Goal: Task Accomplishment & Management: Manage account settings

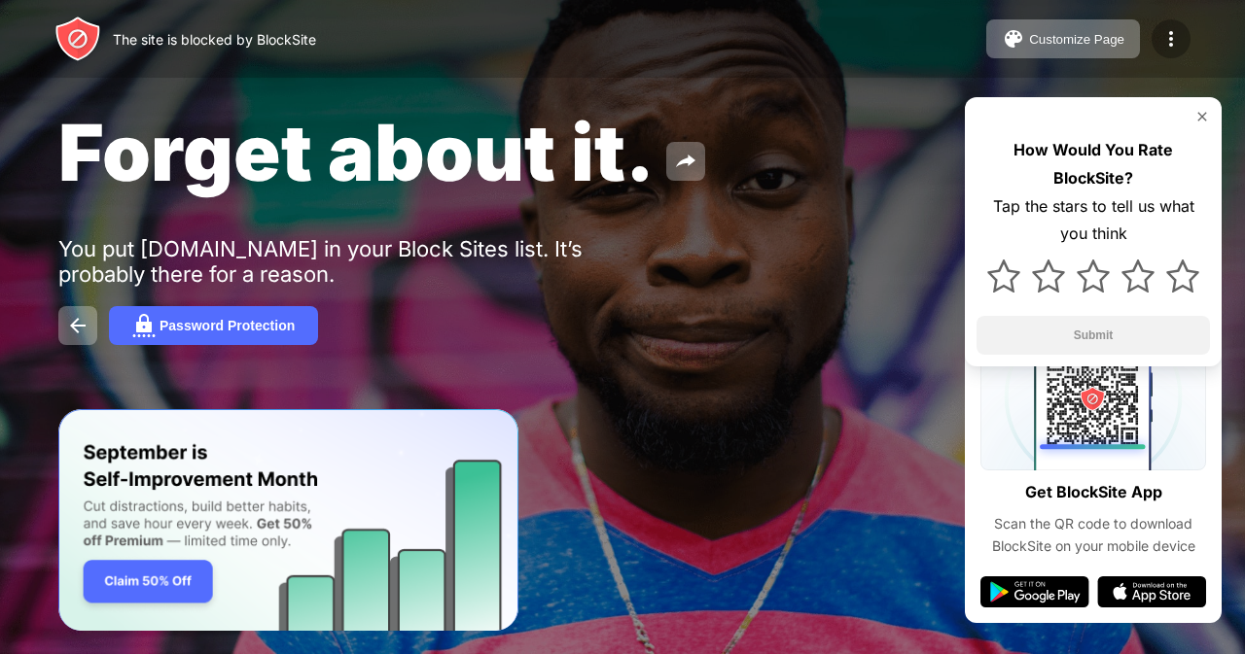
click at [1165, 48] on img at bounding box center [1170, 38] width 23 height 23
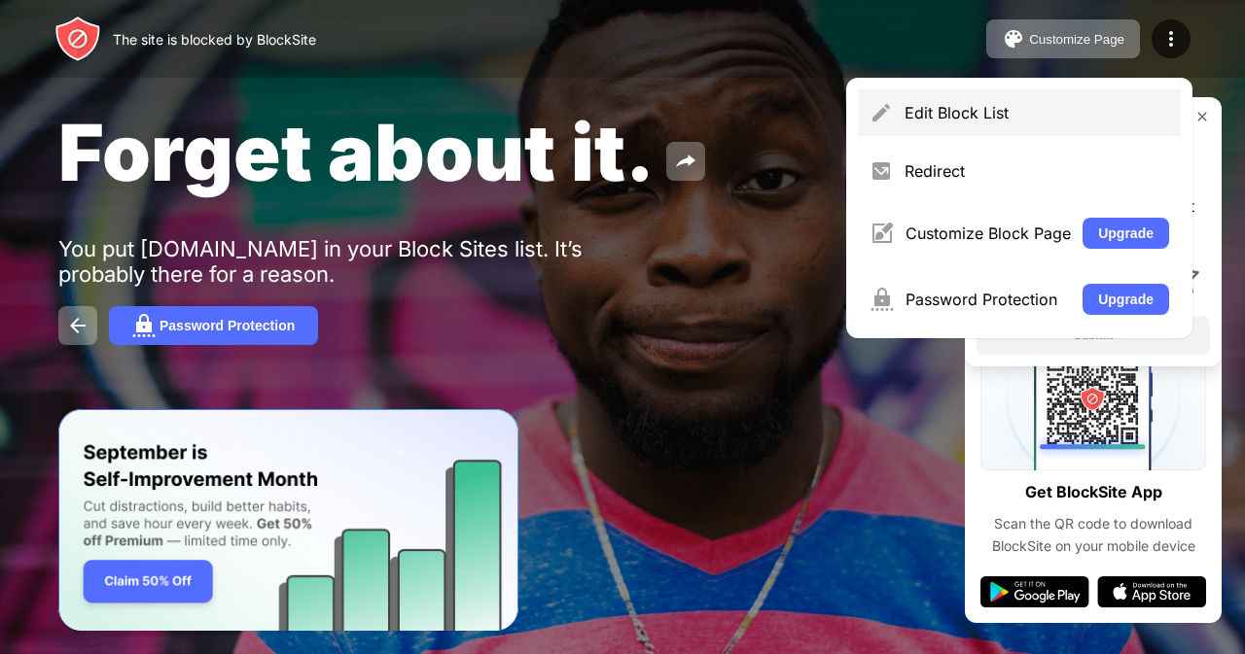
click at [924, 122] on div "Edit Block List" at bounding box center [1036, 112] width 264 height 19
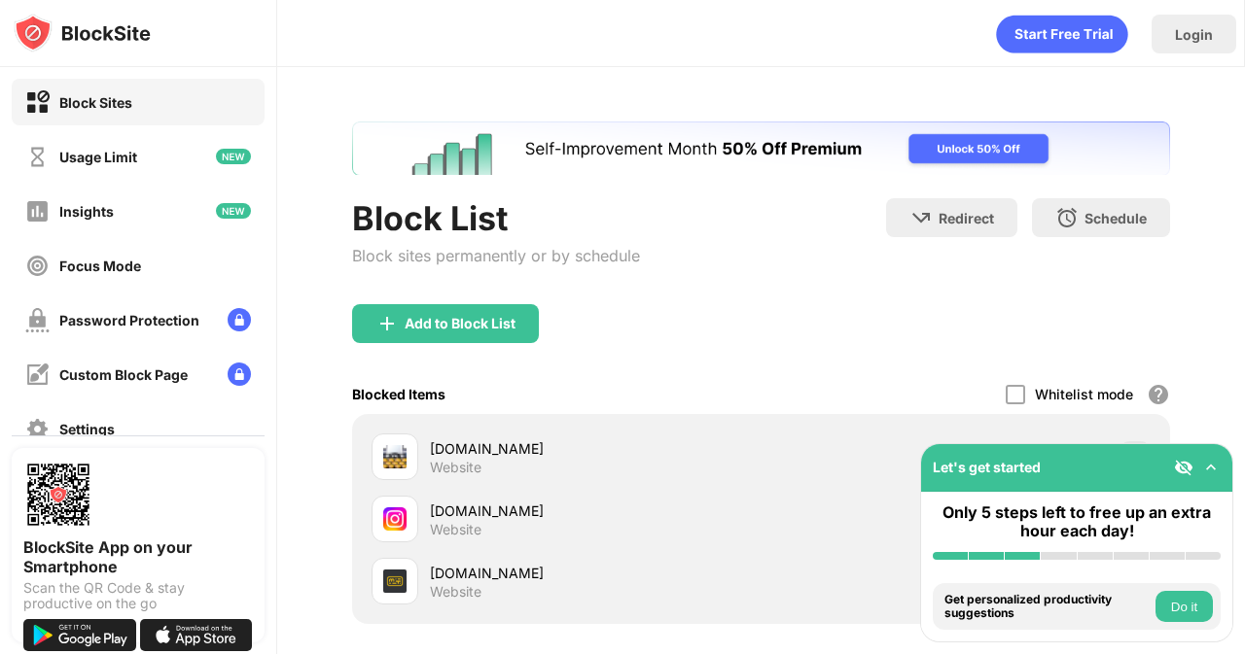
scroll to position [189, 0]
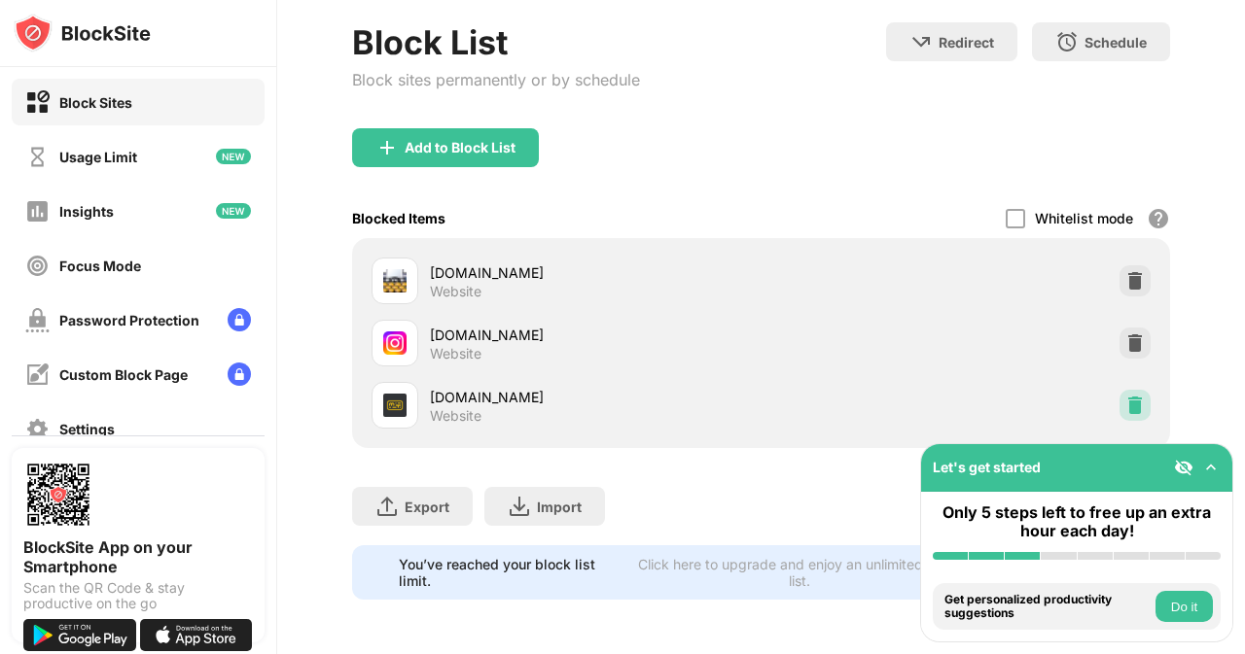
click at [1125, 396] on img at bounding box center [1134, 405] width 19 height 19
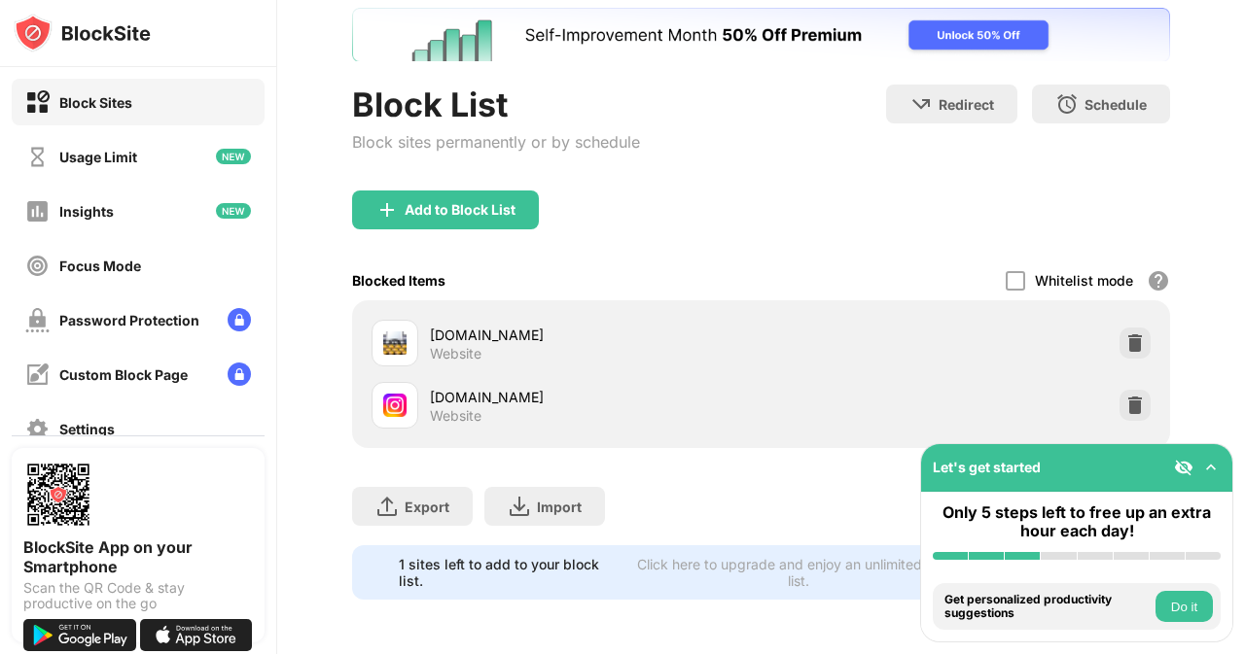
scroll to position [0, 0]
click at [445, 191] on div "Add to Block List" at bounding box center [445, 210] width 187 height 39
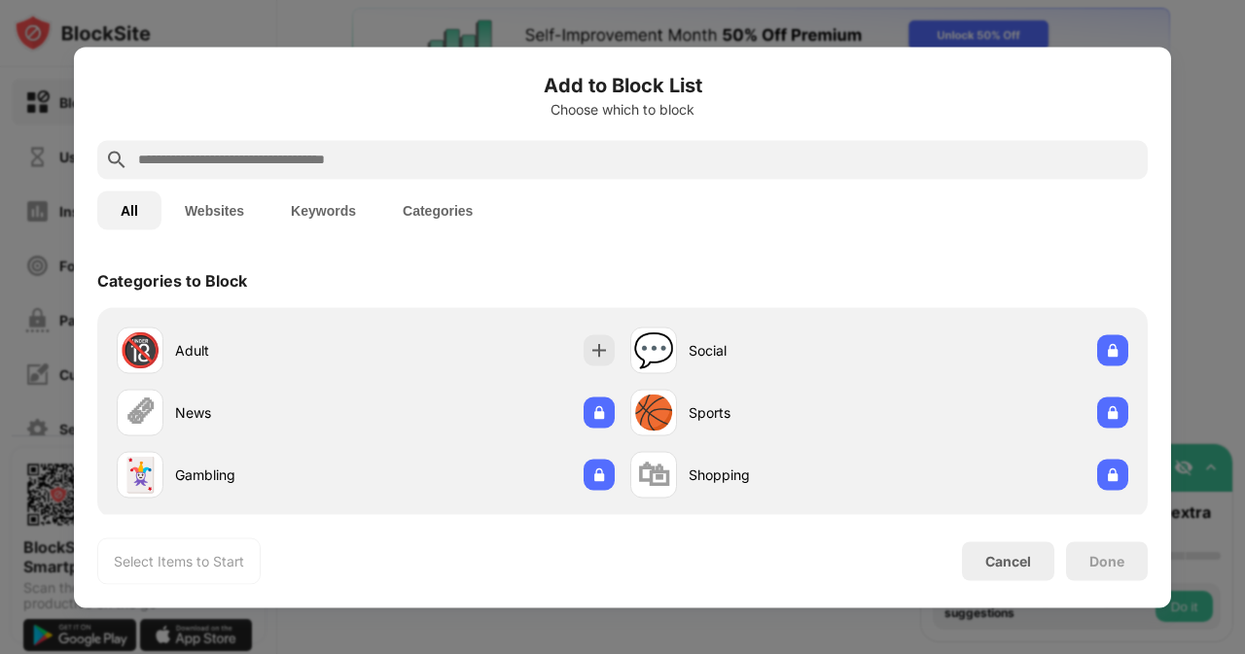
click at [401, 213] on button "Categories" at bounding box center [437, 210] width 117 height 39
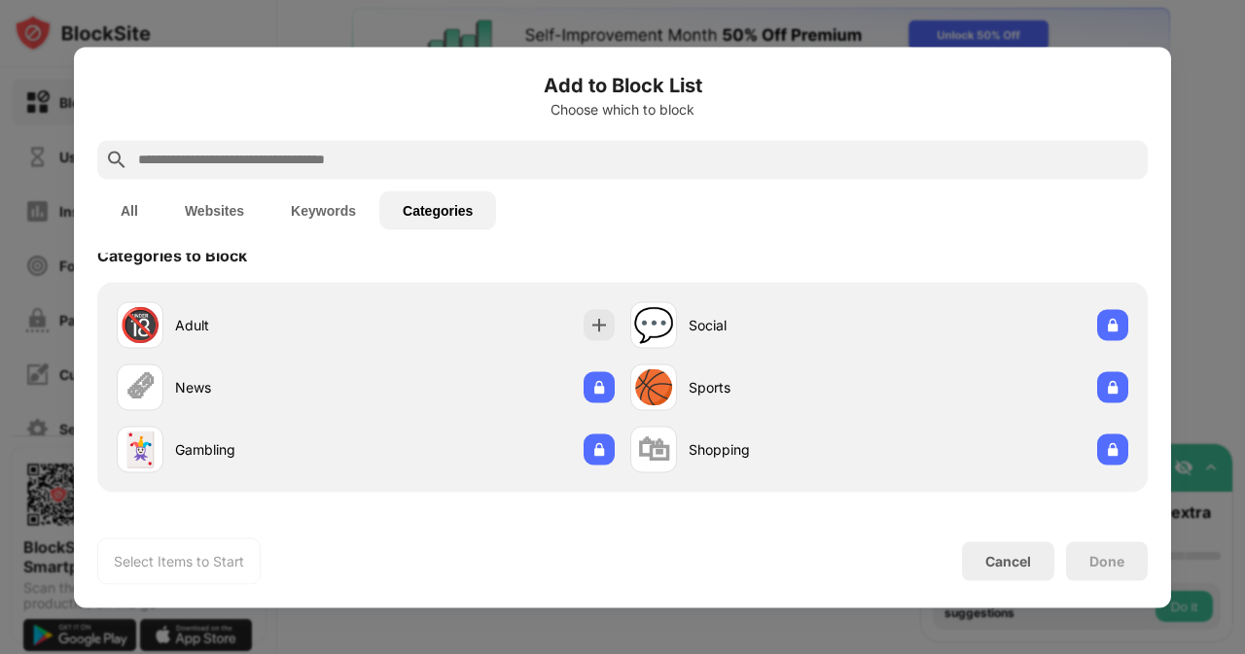
click at [311, 218] on button "Keywords" at bounding box center [323, 210] width 112 height 39
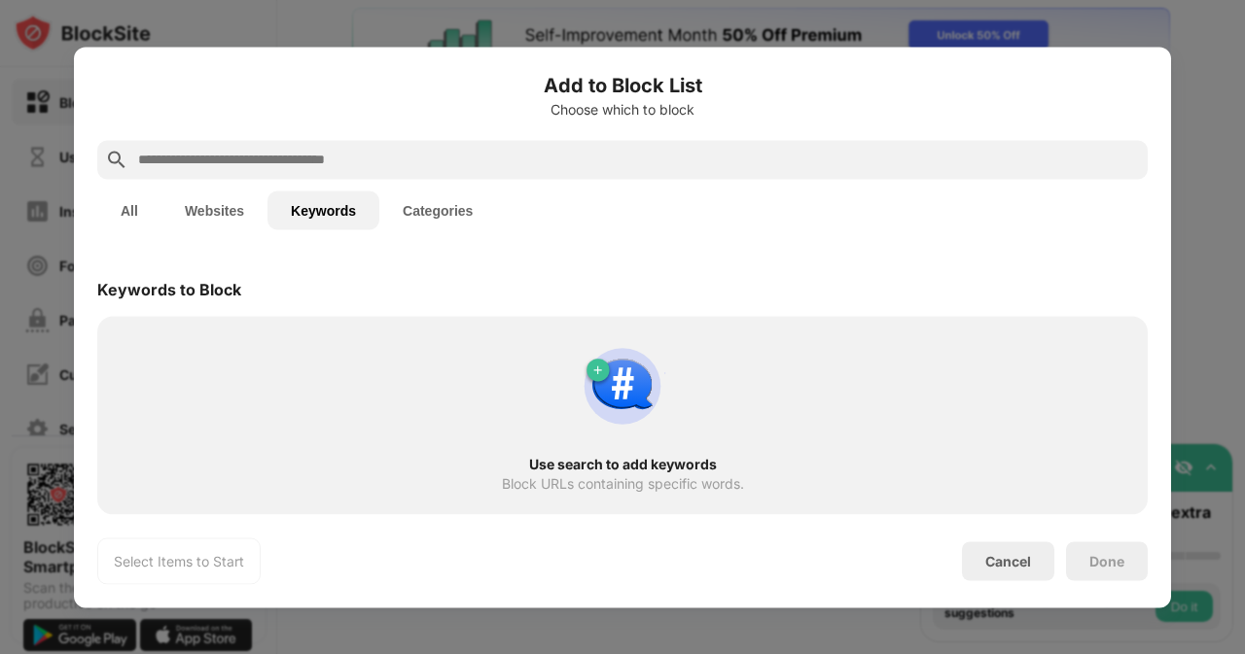
scroll to position [0, 0]
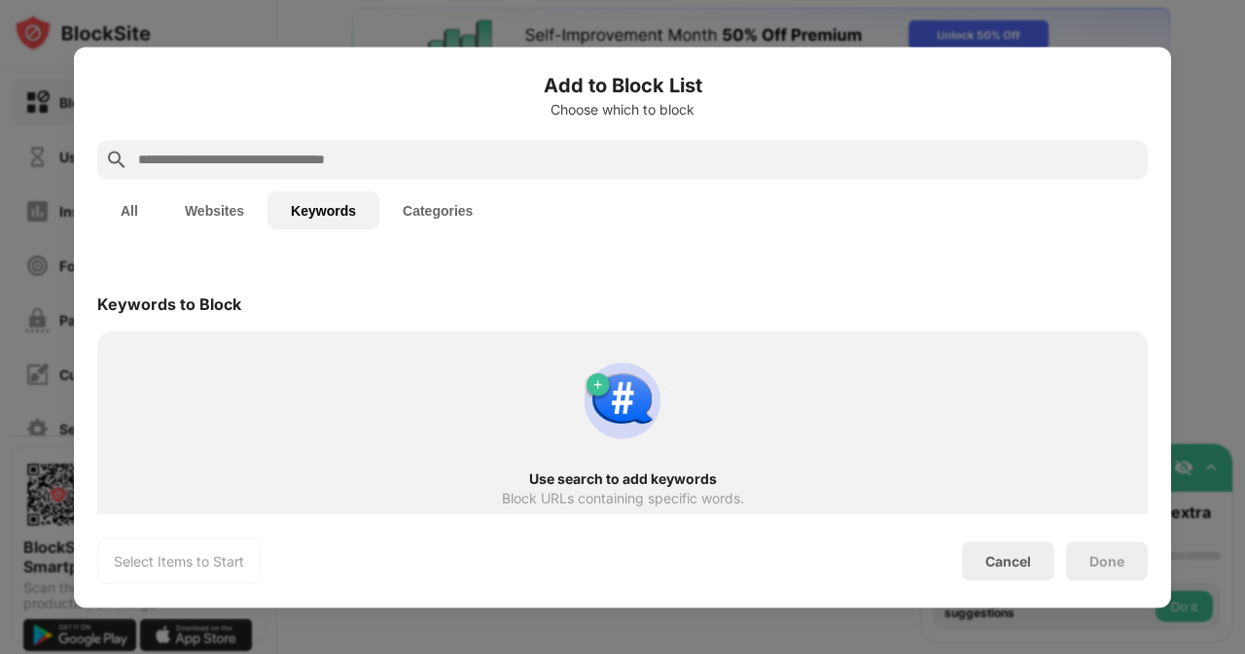
click at [262, 211] on button "Websites" at bounding box center [214, 210] width 106 height 39
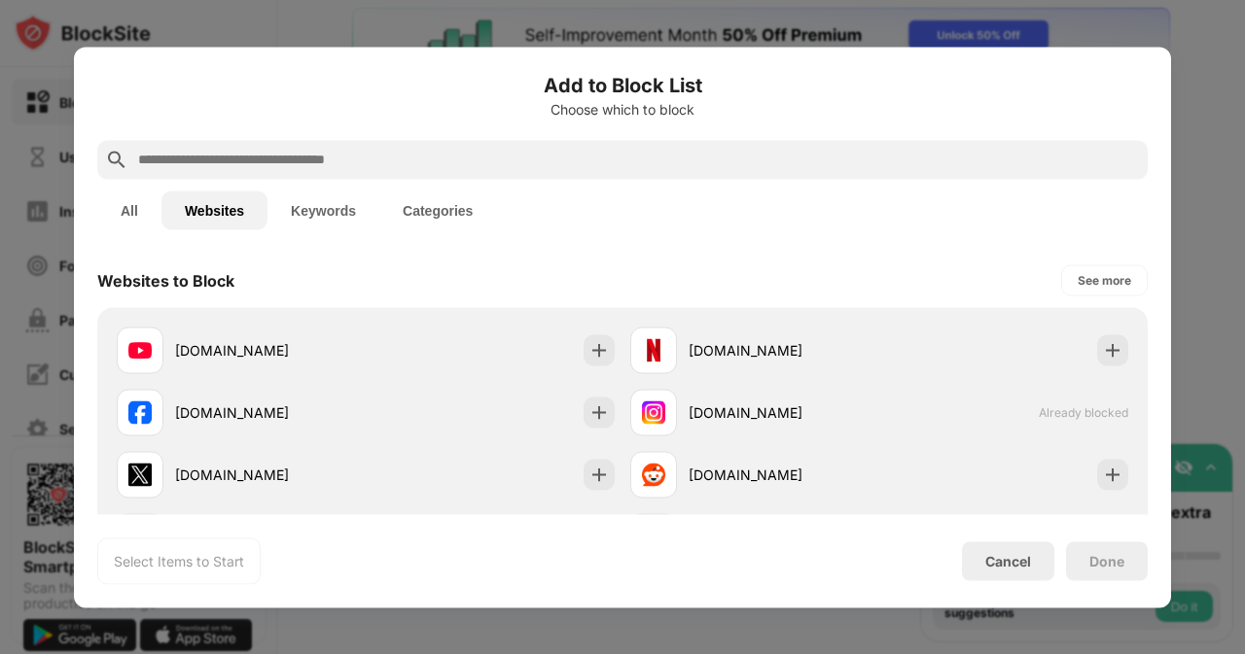
click at [306, 200] on button "Keywords" at bounding box center [323, 210] width 112 height 39
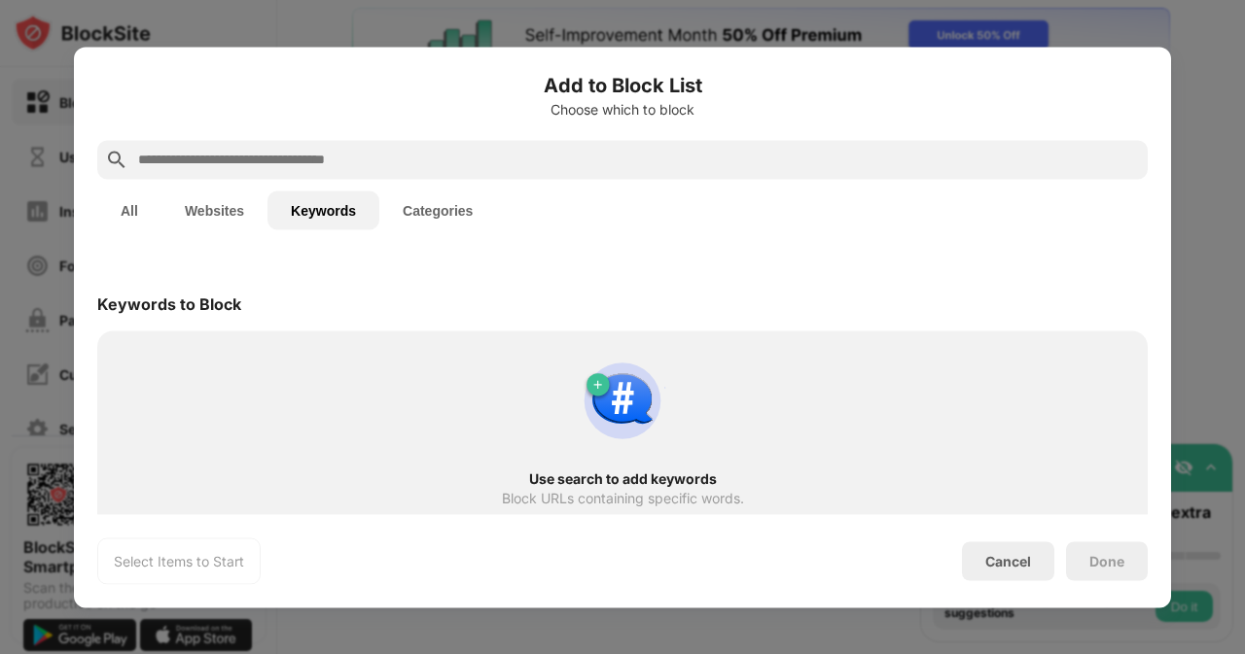
click at [299, 156] on input "text" at bounding box center [637, 159] width 1003 height 23
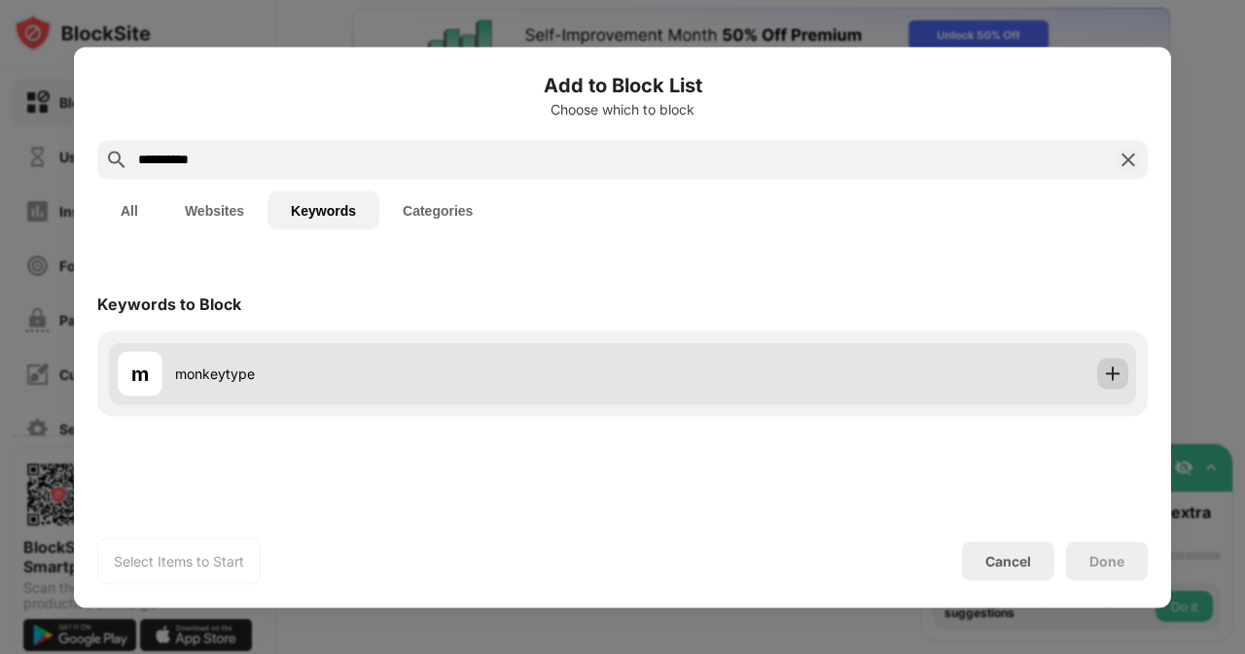
type input "**********"
click at [1112, 382] on img at bounding box center [1112, 373] width 19 height 19
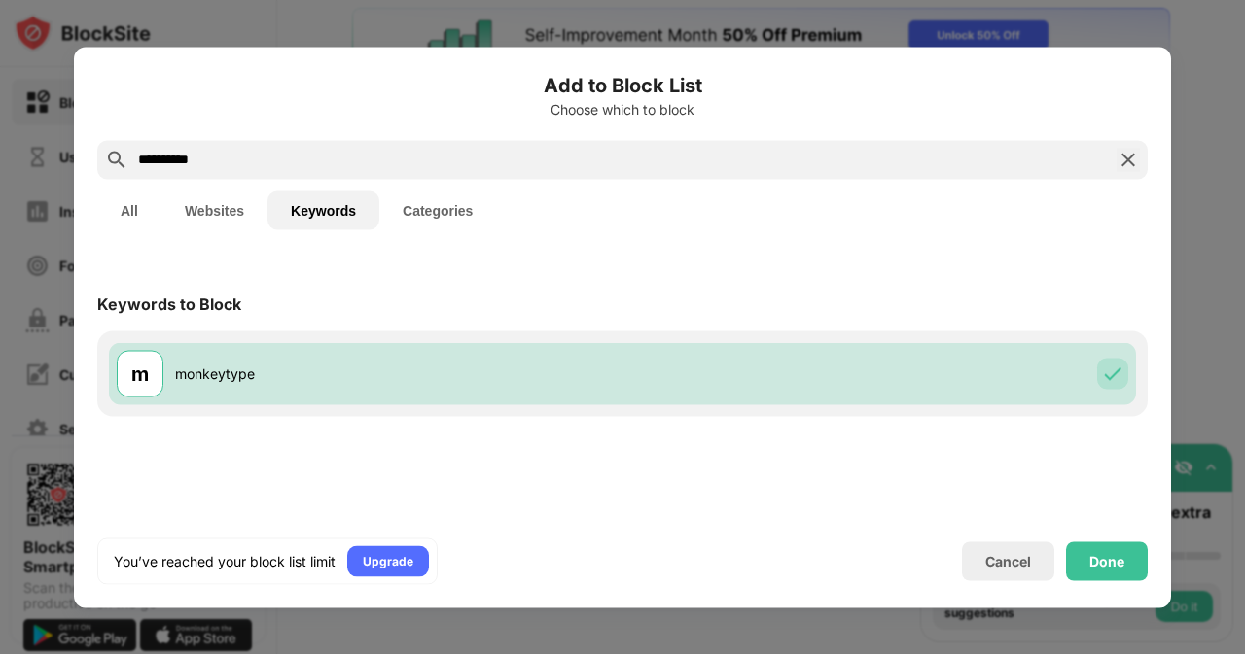
click at [169, 211] on button "Websites" at bounding box center [214, 210] width 106 height 39
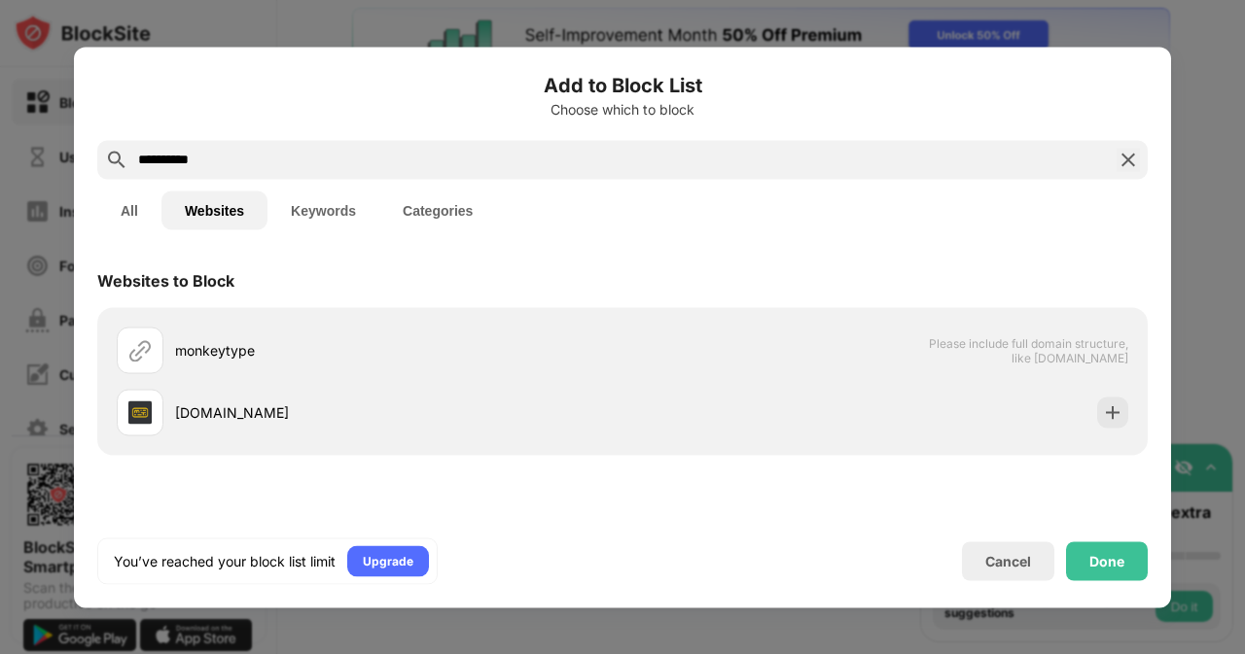
click at [145, 215] on button "All" at bounding box center [129, 210] width 64 height 39
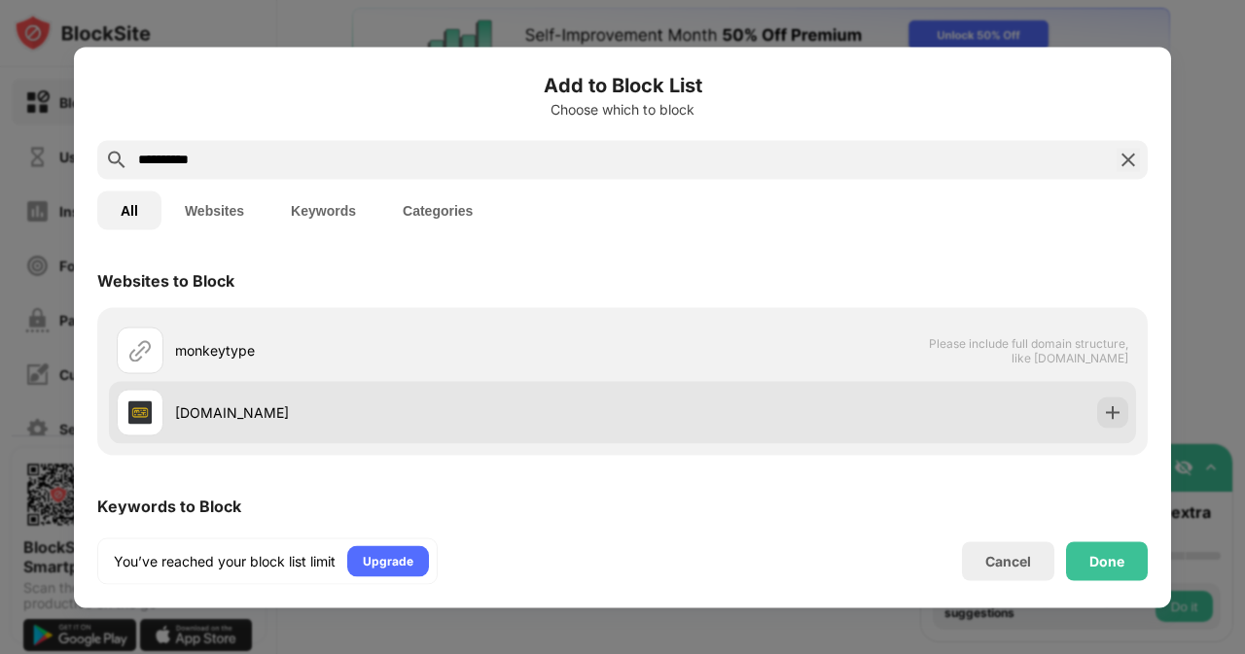
scroll to position [103, 0]
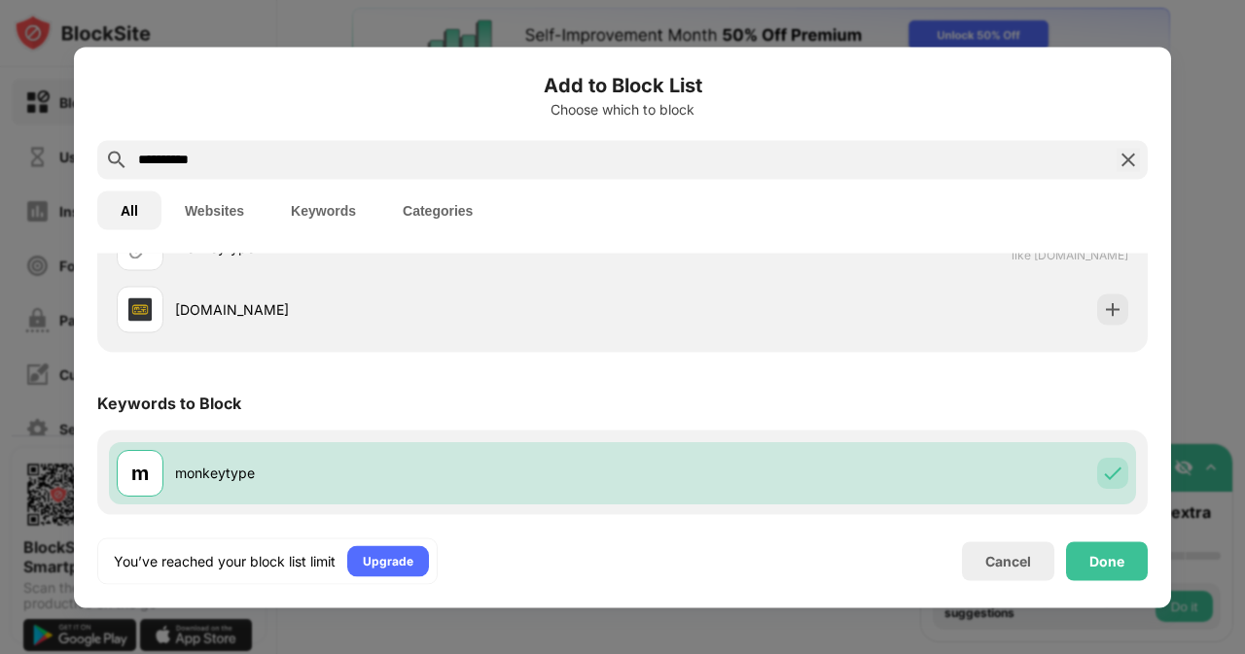
drag, startPoint x: 498, startPoint y: 174, endPoint x: 504, endPoint y: 158, distance: 16.6
click at [504, 158] on div "**********" at bounding box center [622, 159] width 1050 height 39
drag, startPoint x: 504, startPoint y: 158, endPoint x: 0, endPoint y: 173, distance: 503.9
click at [0, 653] on div "**********" at bounding box center [622, 654] width 1245 height 0
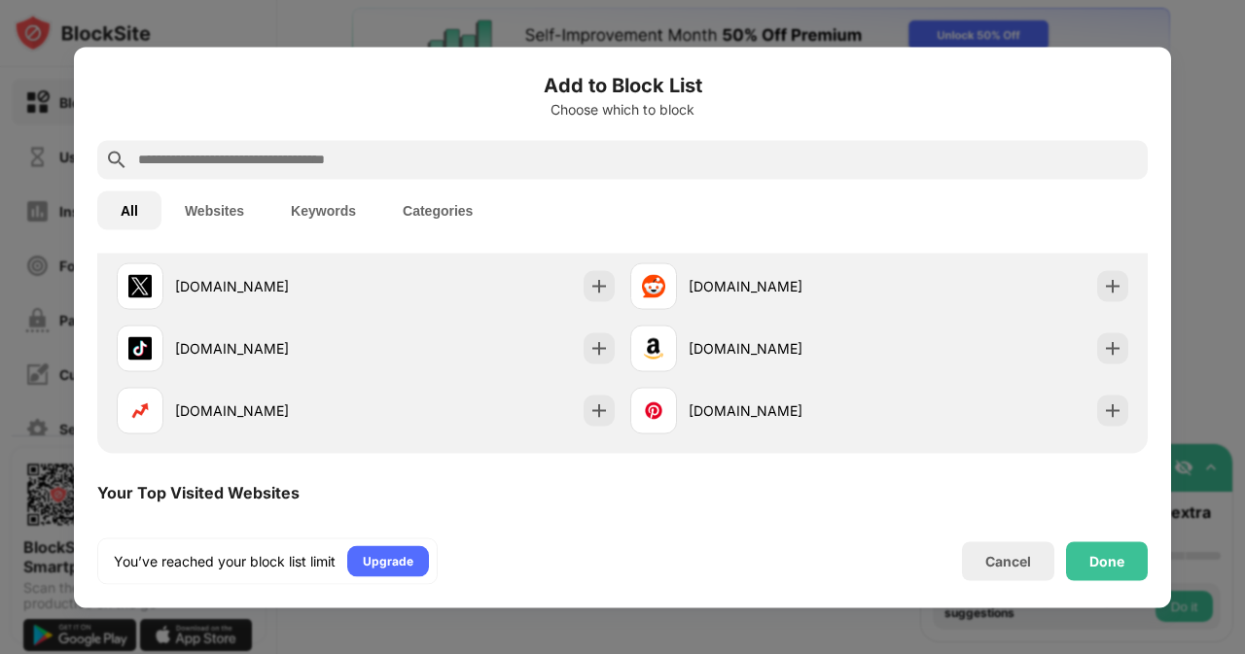
scroll to position [0, 0]
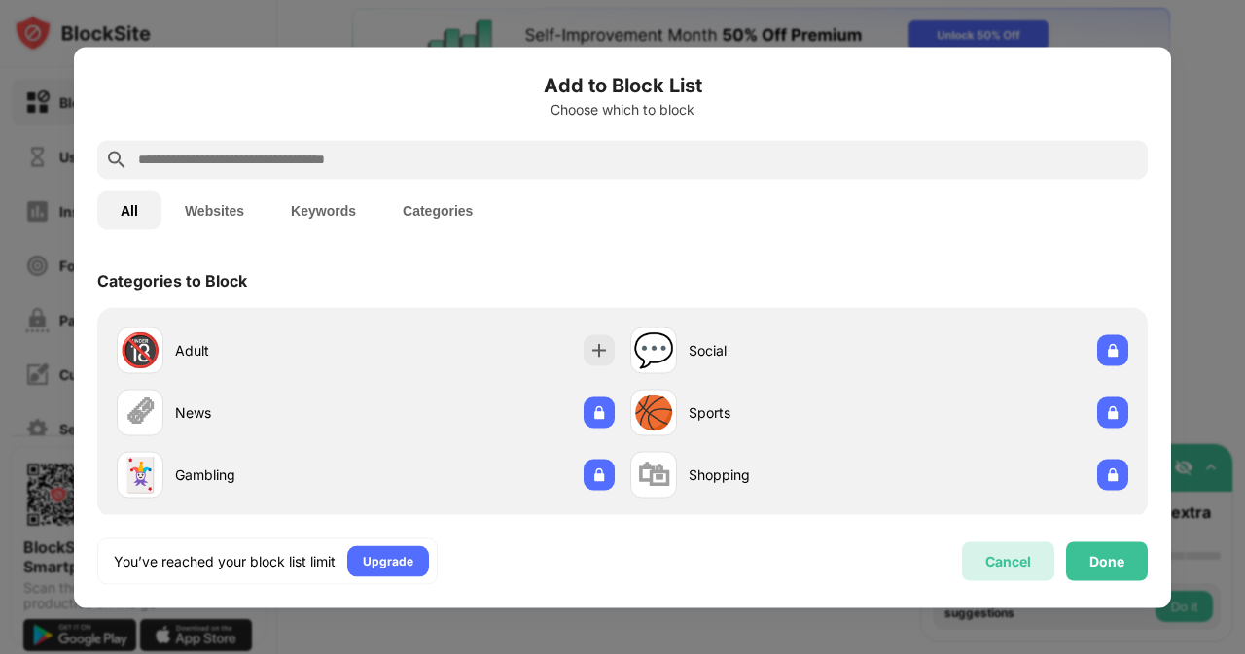
click at [1032, 546] on div "Cancel" at bounding box center [1008, 561] width 92 height 39
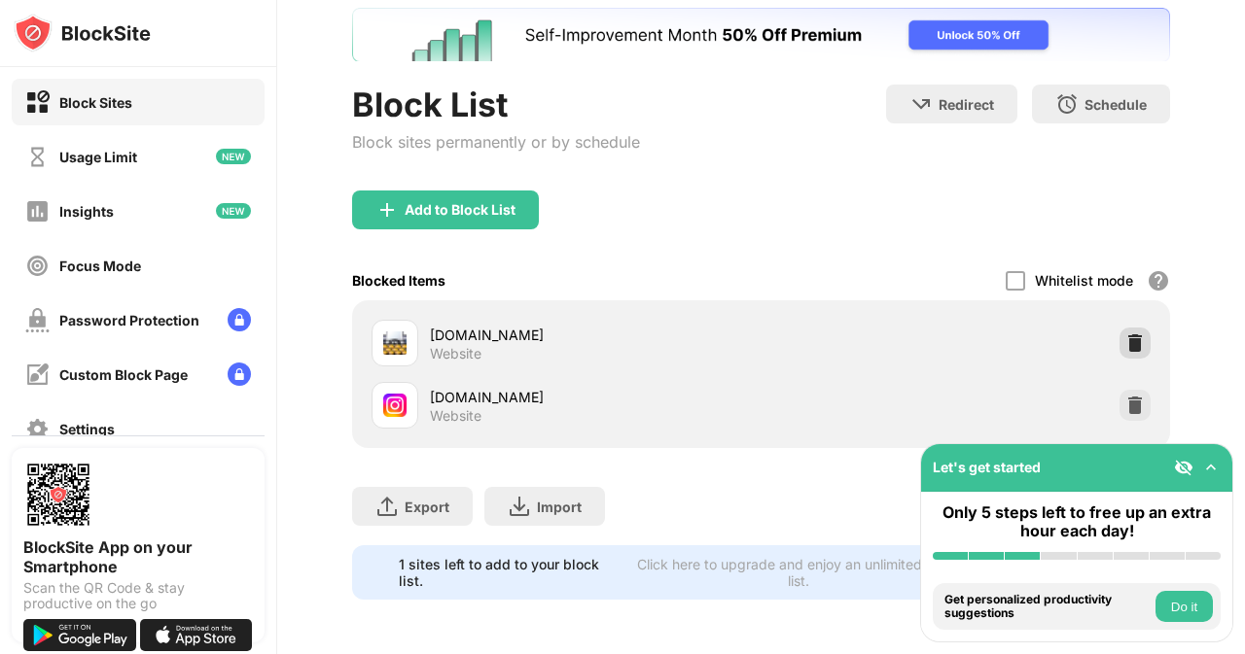
click at [1125, 334] on img at bounding box center [1134, 343] width 19 height 19
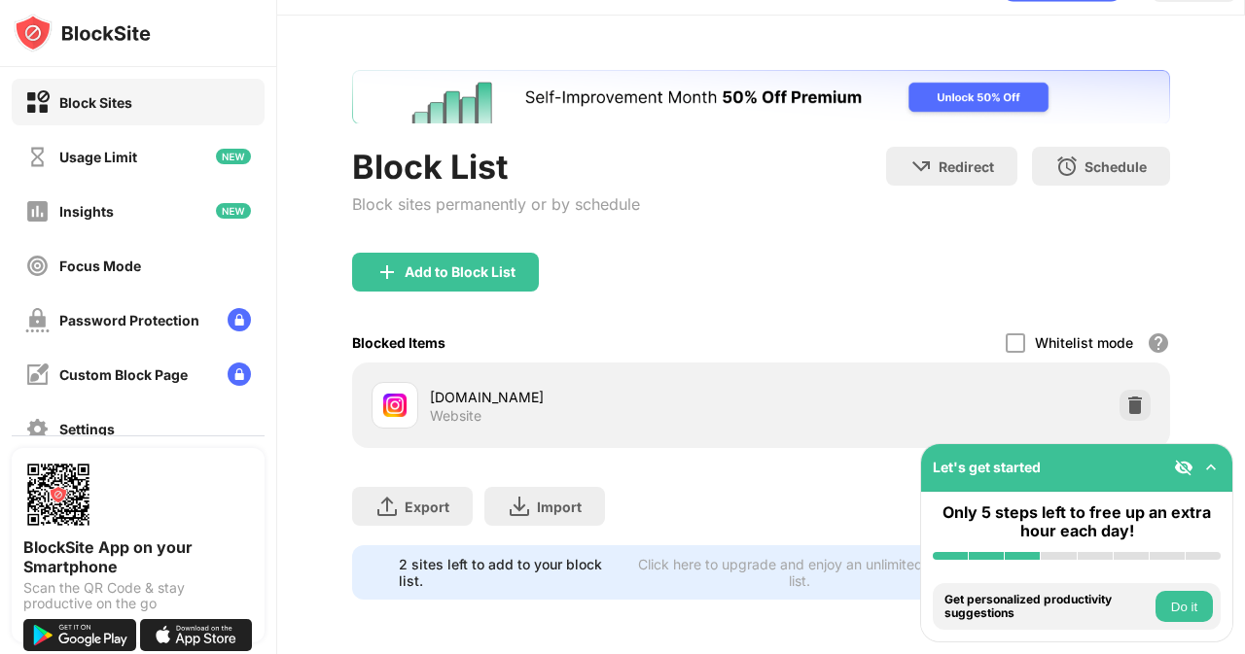
scroll to position [64, 0]
click at [1125, 323] on div "Whitelist mode Block all websites except for those in your whitelist. Whitelist…" at bounding box center [1087, 343] width 164 height 40
click at [1129, 390] on div at bounding box center [1134, 405] width 31 height 31
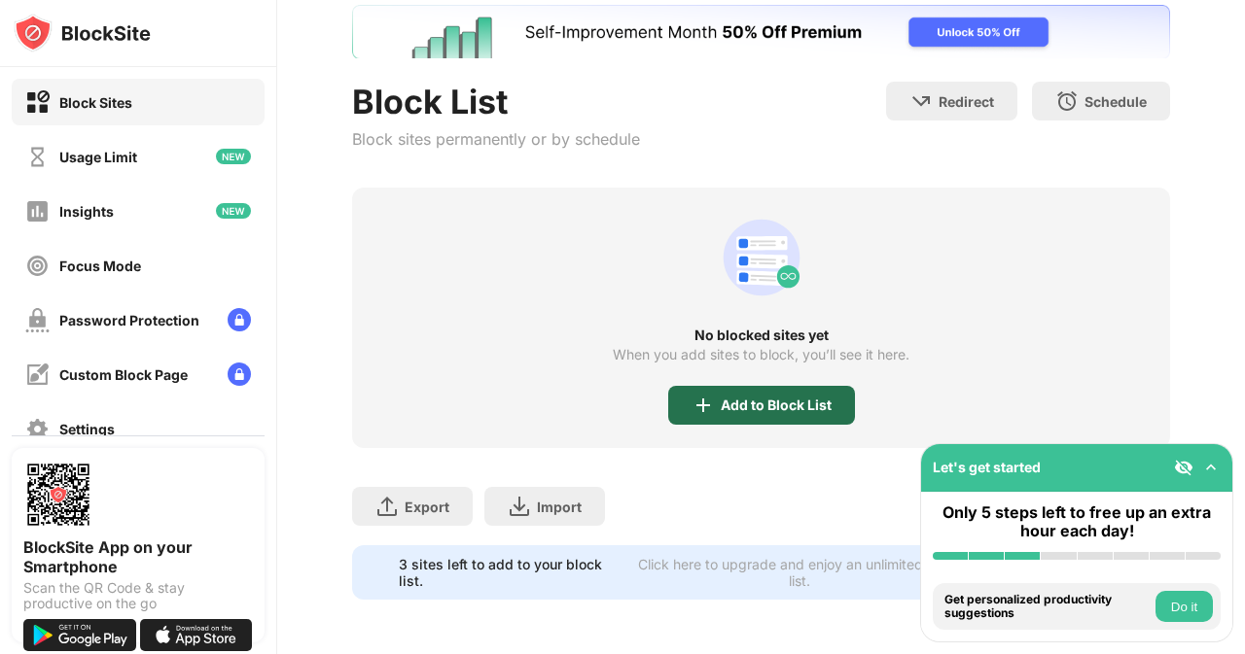
click at [673, 391] on div "Add to Block List" at bounding box center [761, 405] width 187 height 39
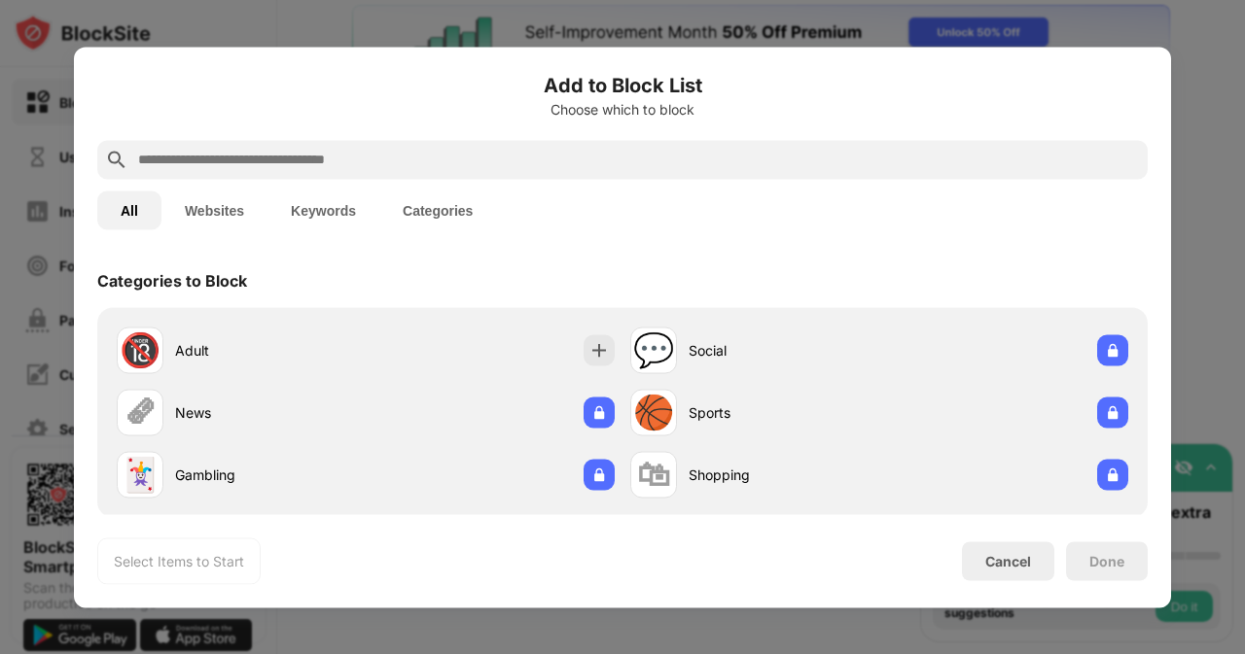
click at [273, 207] on button "Keywords" at bounding box center [323, 210] width 112 height 39
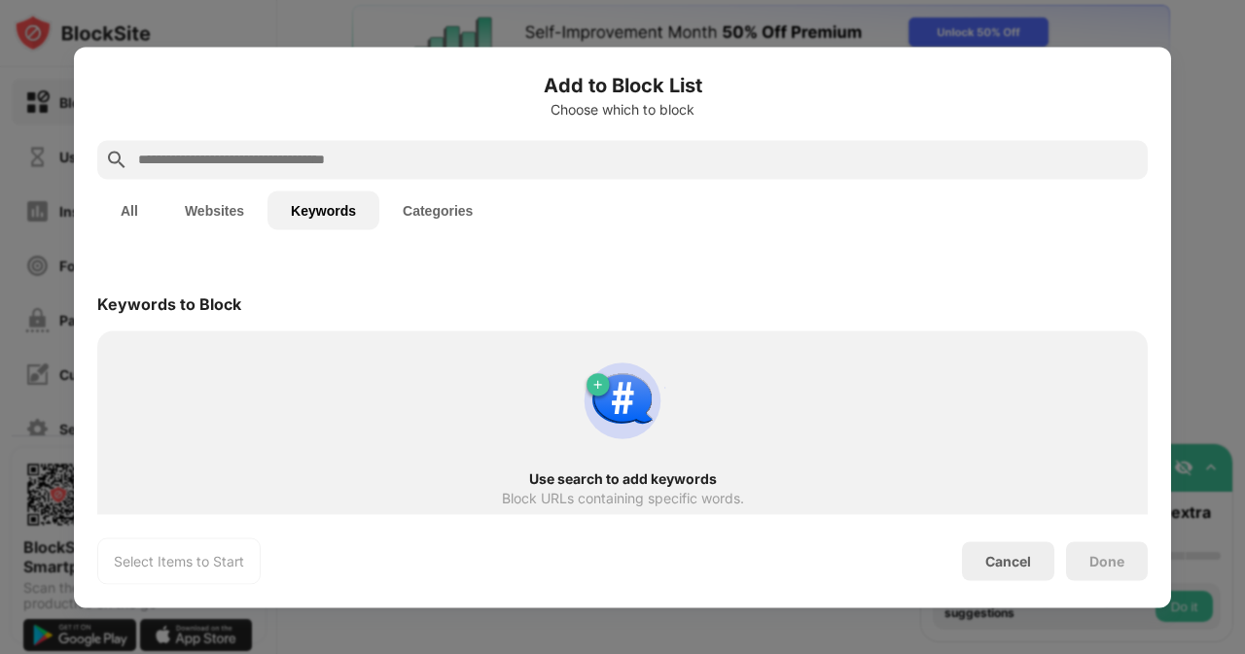
click at [336, 153] on input "text" at bounding box center [637, 159] width 1003 height 23
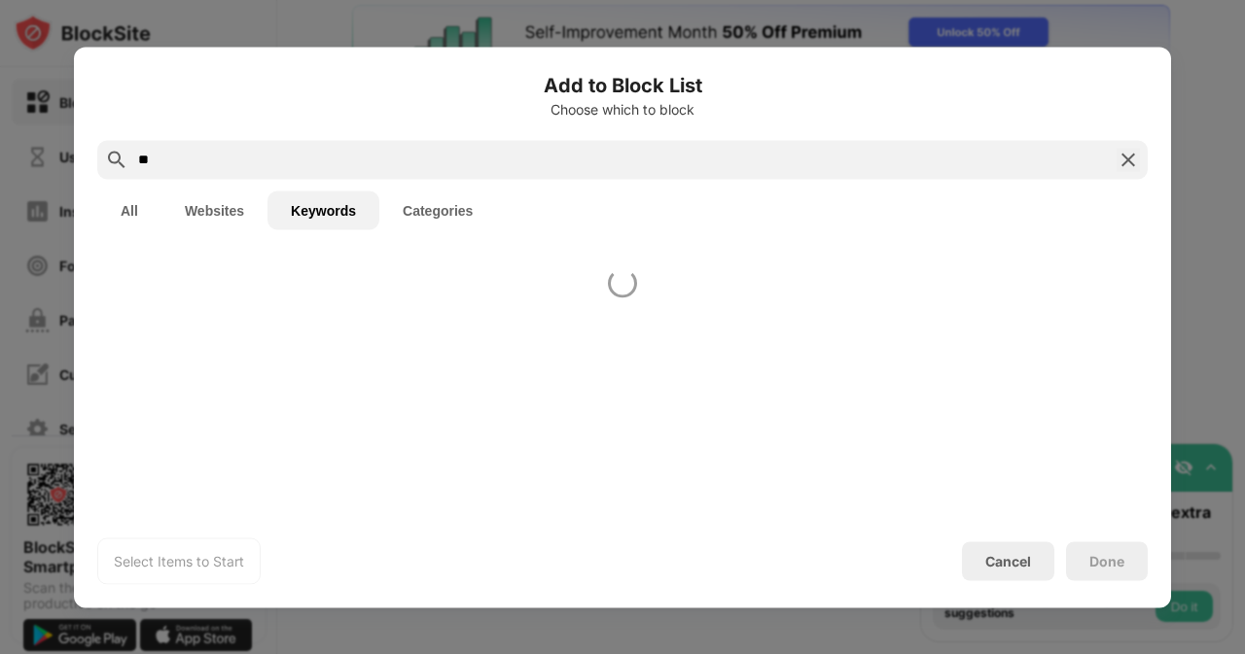
type input "*"
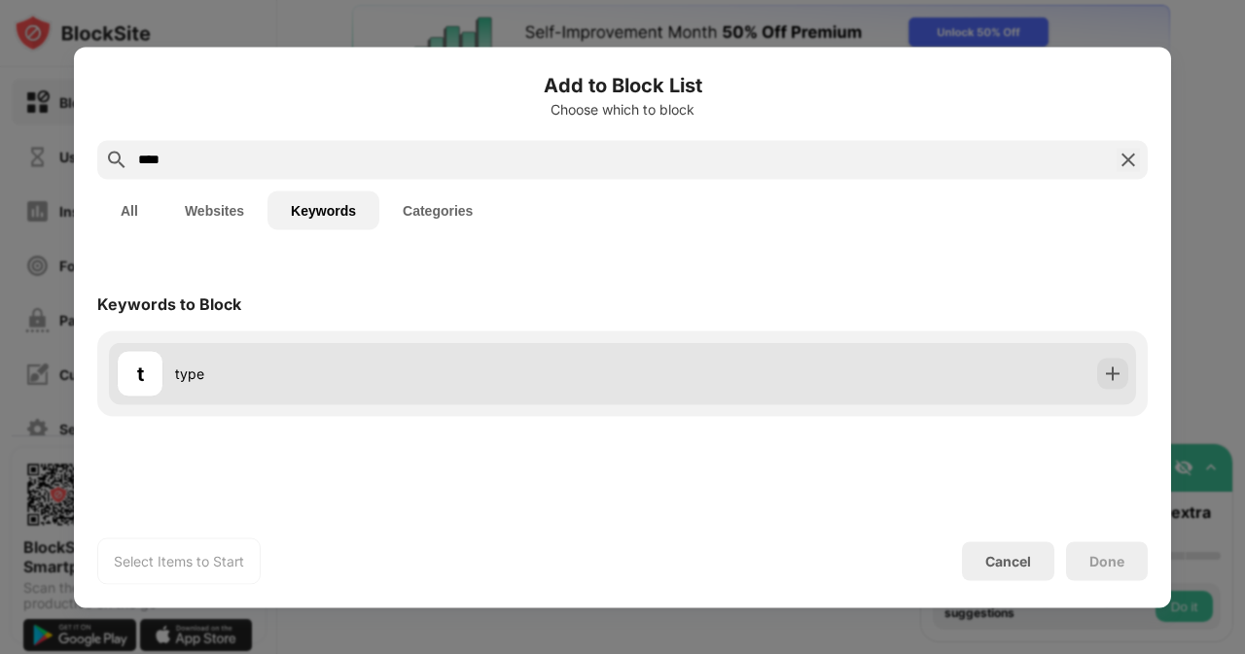
type input "****"
click at [1124, 386] on div at bounding box center [1112, 373] width 31 height 31
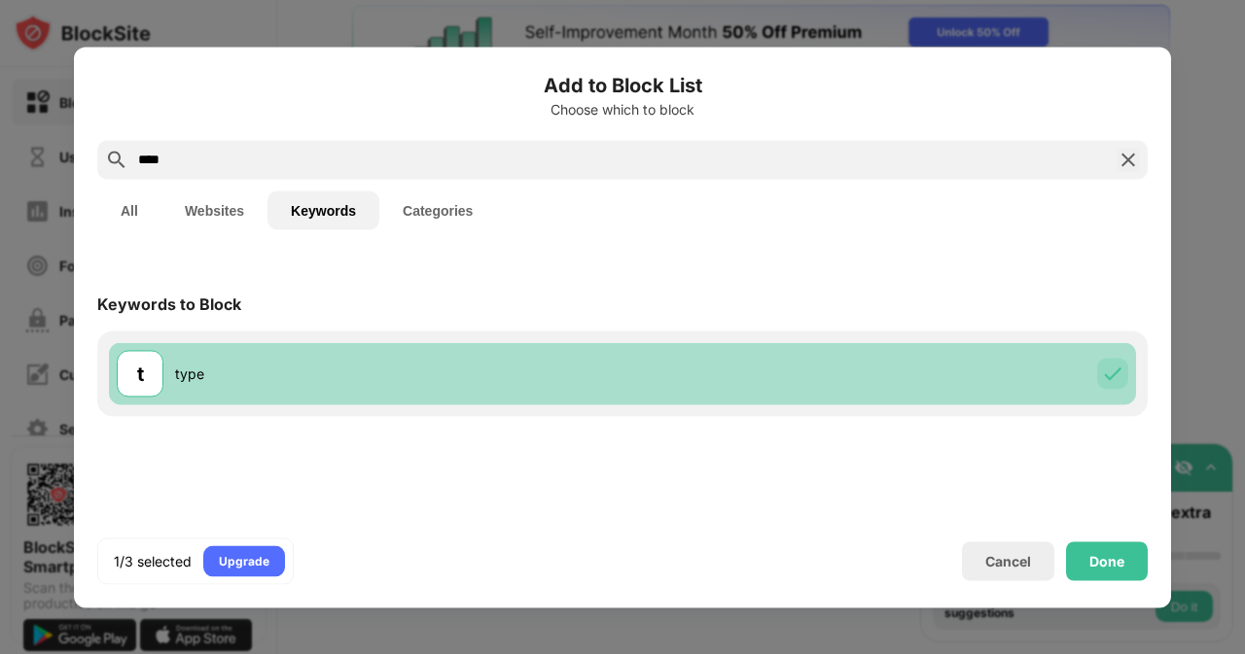
click at [1124, 386] on div at bounding box center [1112, 373] width 31 height 31
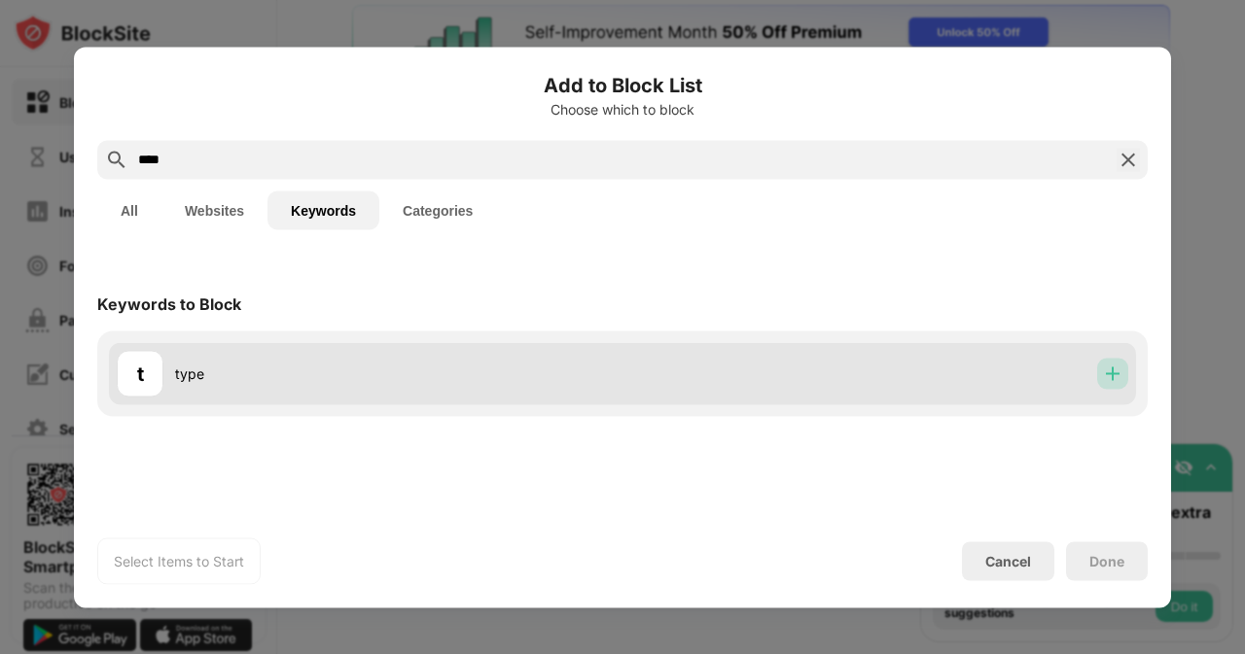
click at [1116, 380] on img at bounding box center [1112, 373] width 19 height 19
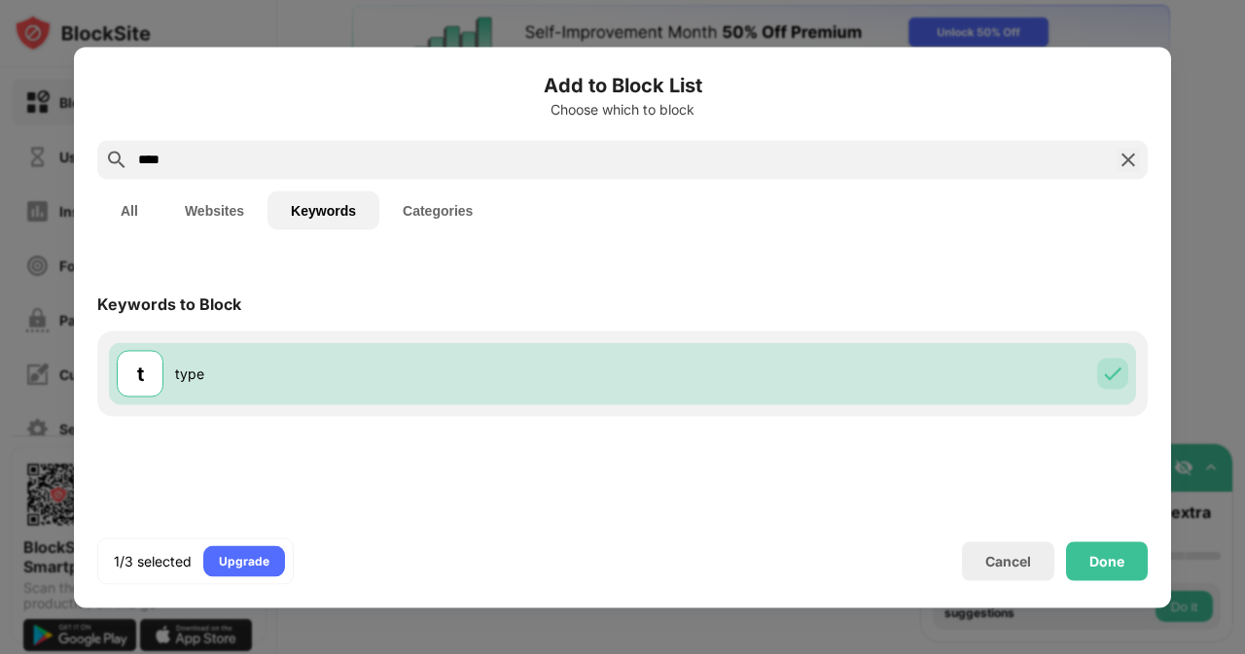
drag, startPoint x: 461, startPoint y: 168, endPoint x: 0, endPoint y: 162, distance: 460.9
click at [0, 653] on div "Add to Block List Choose which to block **** All Websites Keywords Categories K…" at bounding box center [622, 654] width 1245 height 0
click at [0, 160] on div at bounding box center [622, 327] width 1245 height 654
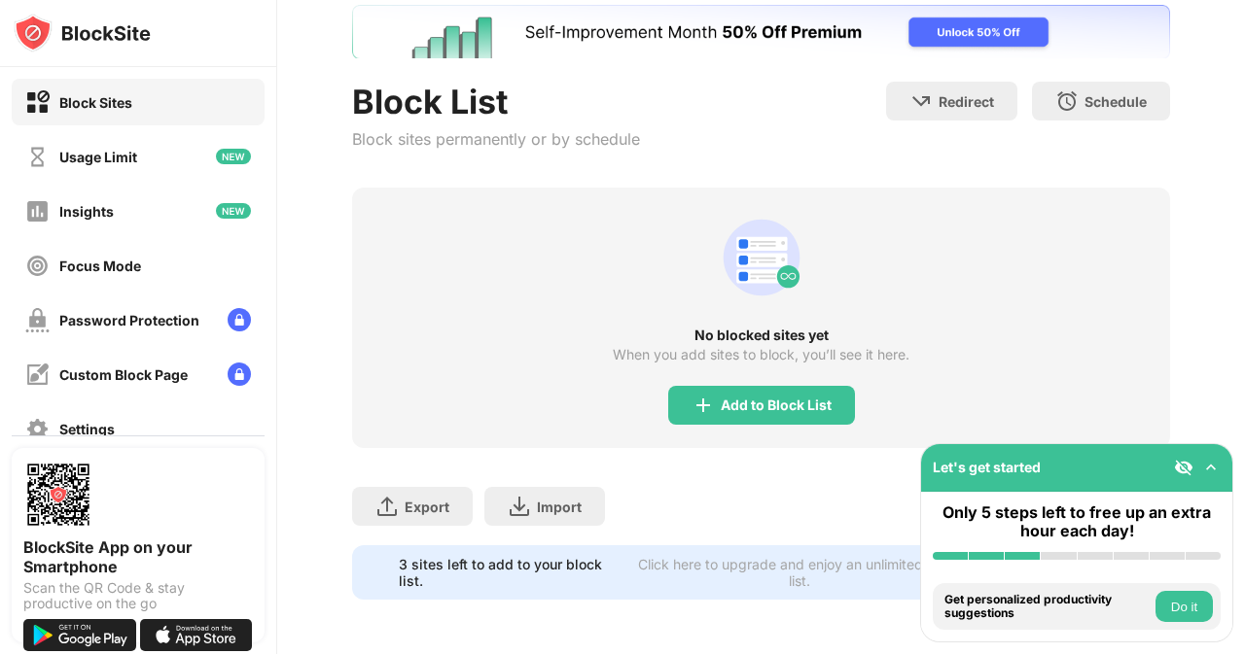
scroll to position [77, 0]
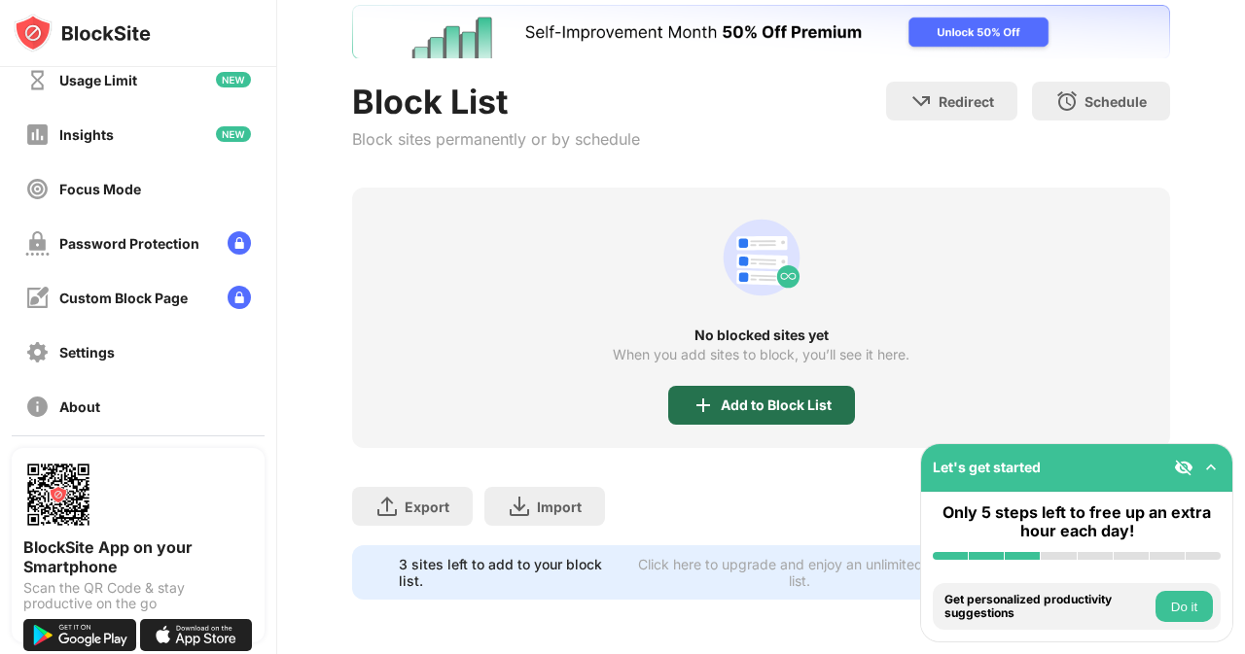
click at [668, 386] on div "Add to Block List" at bounding box center [761, 405] width 187 height 39
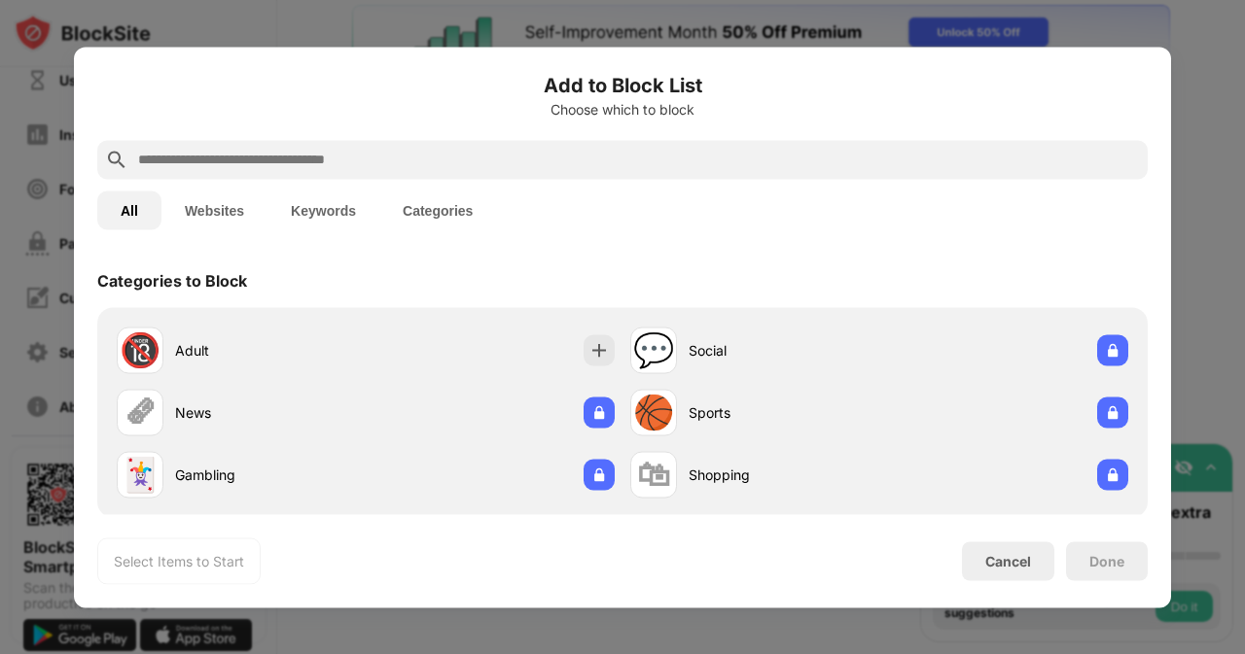
click at [338, 205] on button "Keywords" at bounding box center [323, 210] width 112 height 39
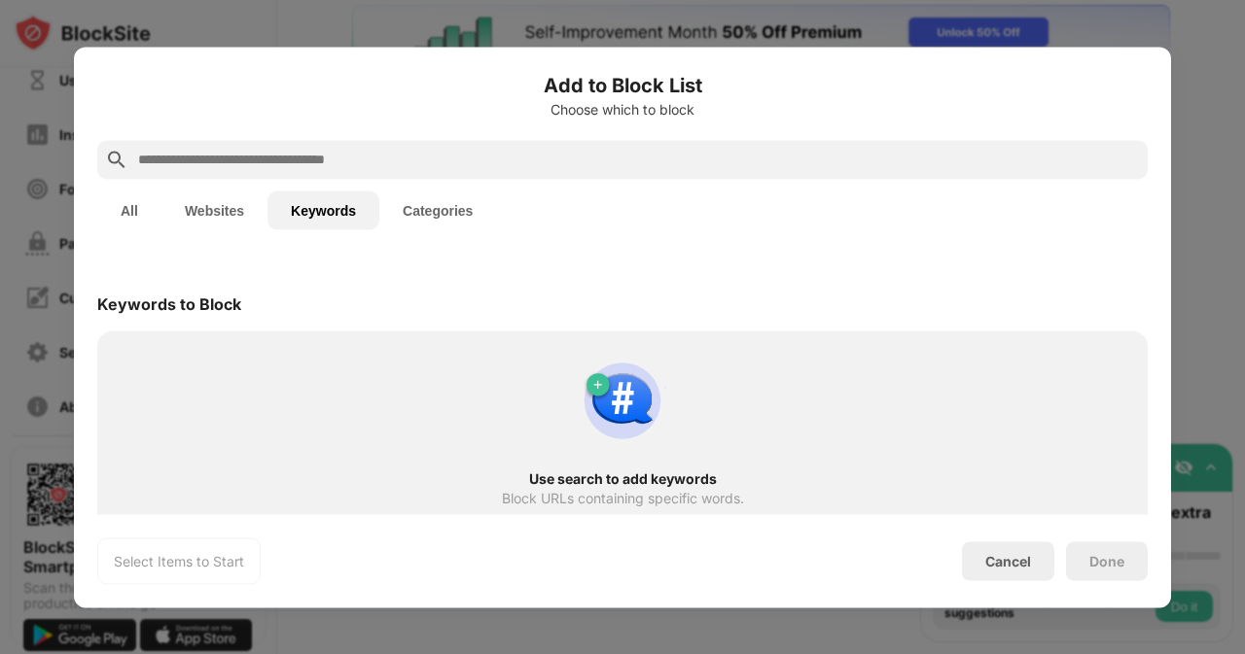
click at [388, 159] on input "text" at bounding box center [637, 159] width 1003 height 23
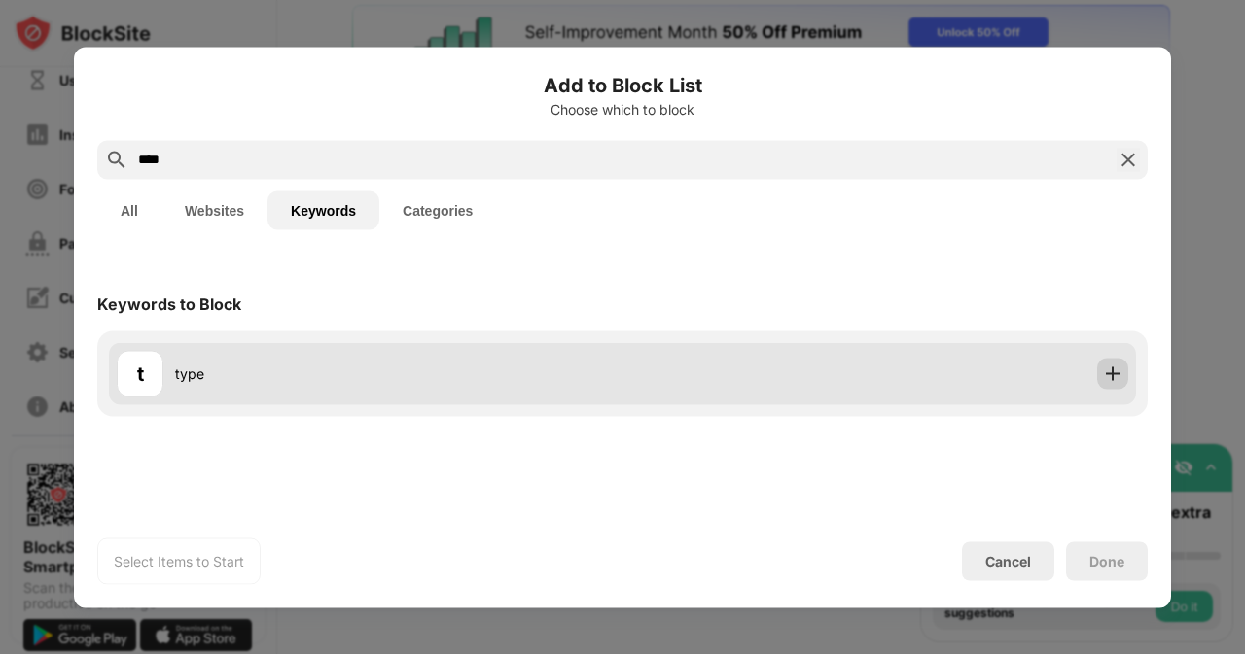
type input "****"
click at [1108, 372] on img at bounding box center [1112, 373] width 19 height 19
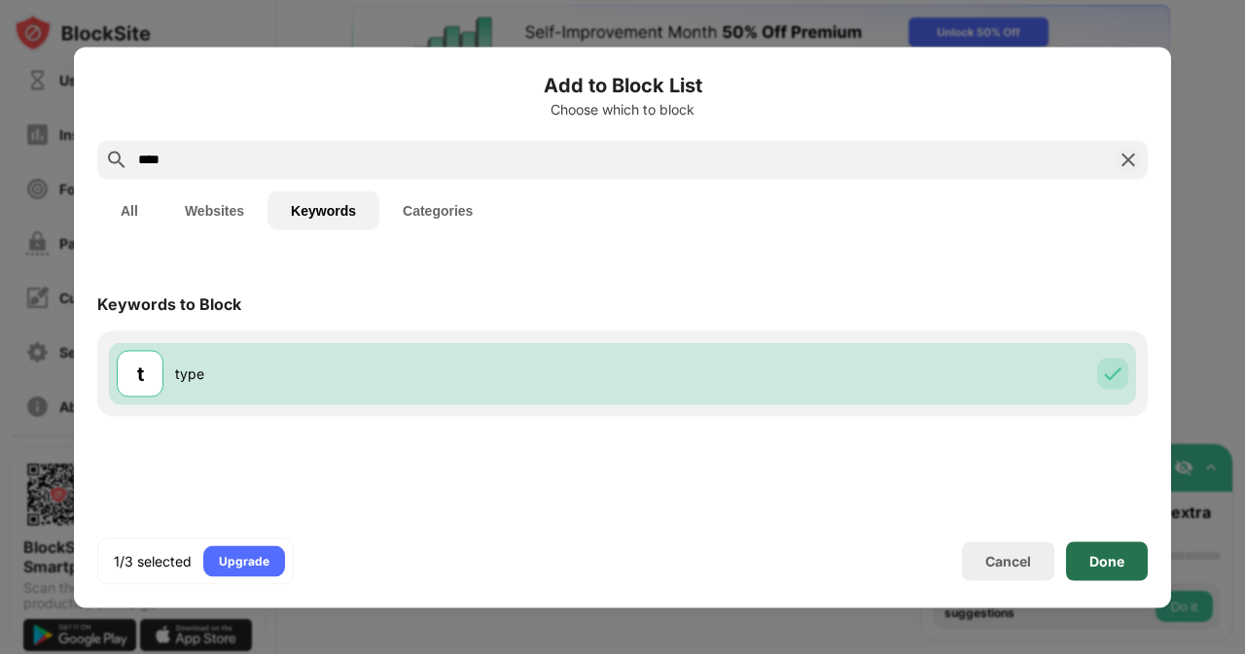
click at [1095, 554] on div "Done" at bounding box center [1106, 561] width 35 height 16
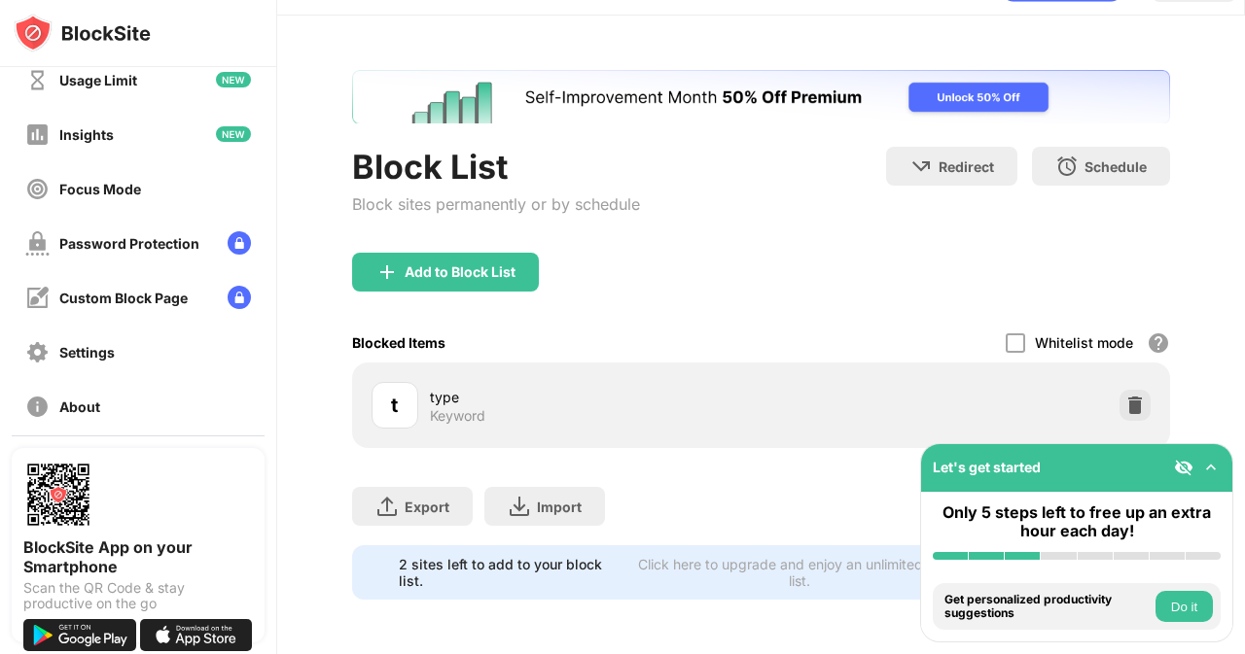
scroll to position [64, 0]
click at [465, 253] on div "Add to Block List" at bounding box center [445, 272] width 187 height 39
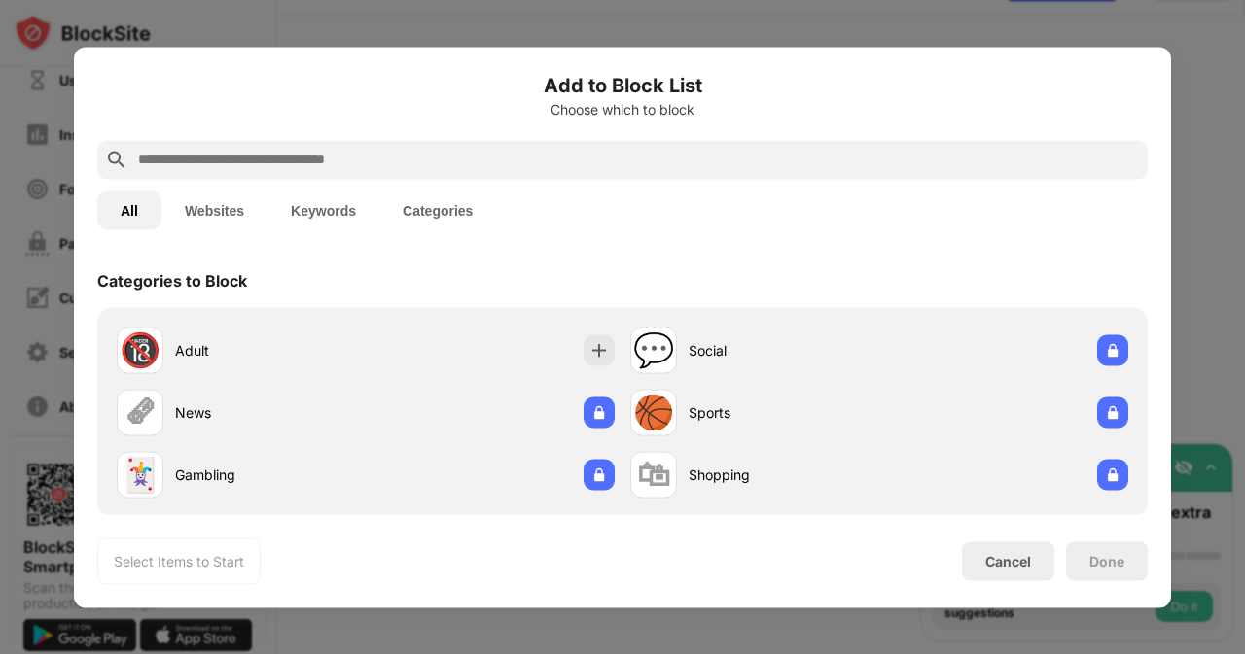
drag, startPoint x: 453, startPoint y: 178, endPoint x: 464, endPoint y: 162, distance: 18.9
click at [464, 162] on div at bounding box center [622, 159] width 1050 height 39
click at [464, 162] on input "text" at bounding box center [637, 159] width 1003 height 23
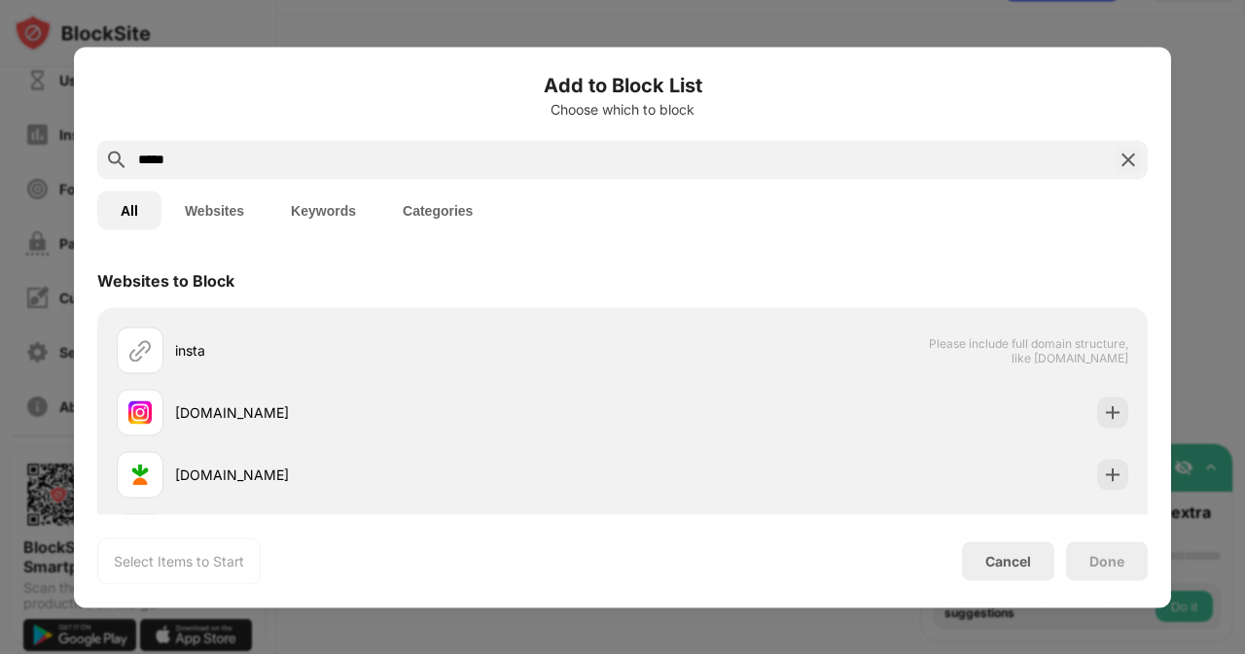
type input "*****"
click at [346, 202] on button "Keywords" at bounding box center [323, 210] width 112 height 39
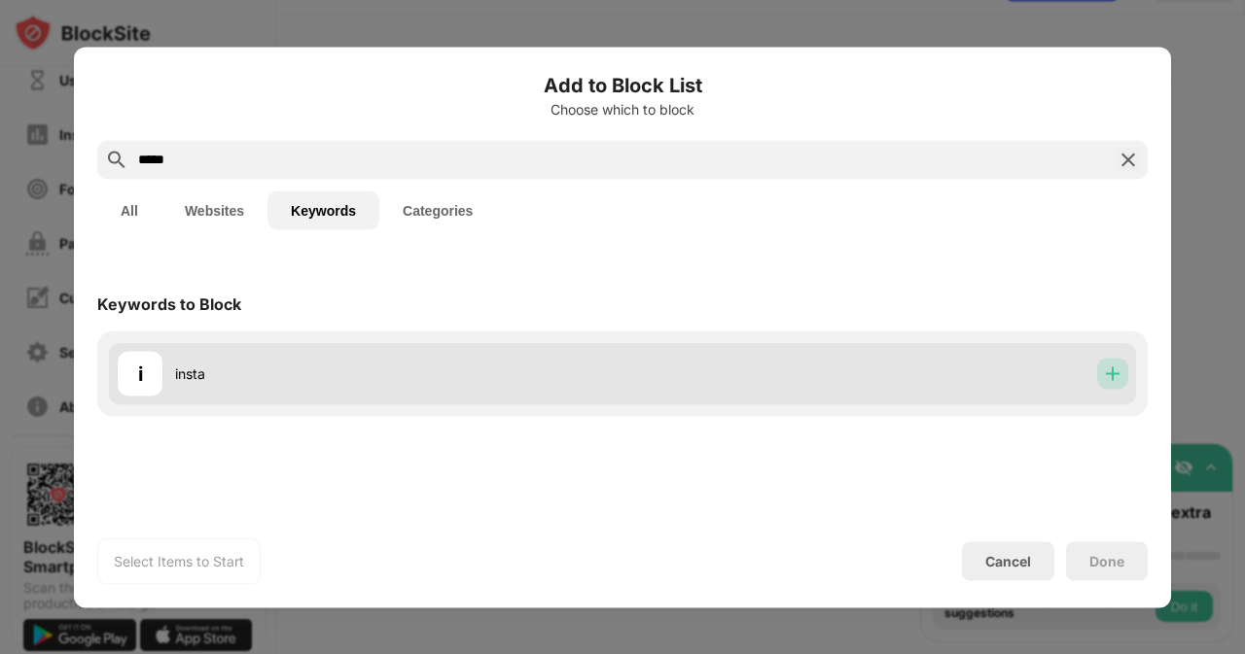
click at [1124, 376] on div at bounding box center [1112, 373] width 31 height 31
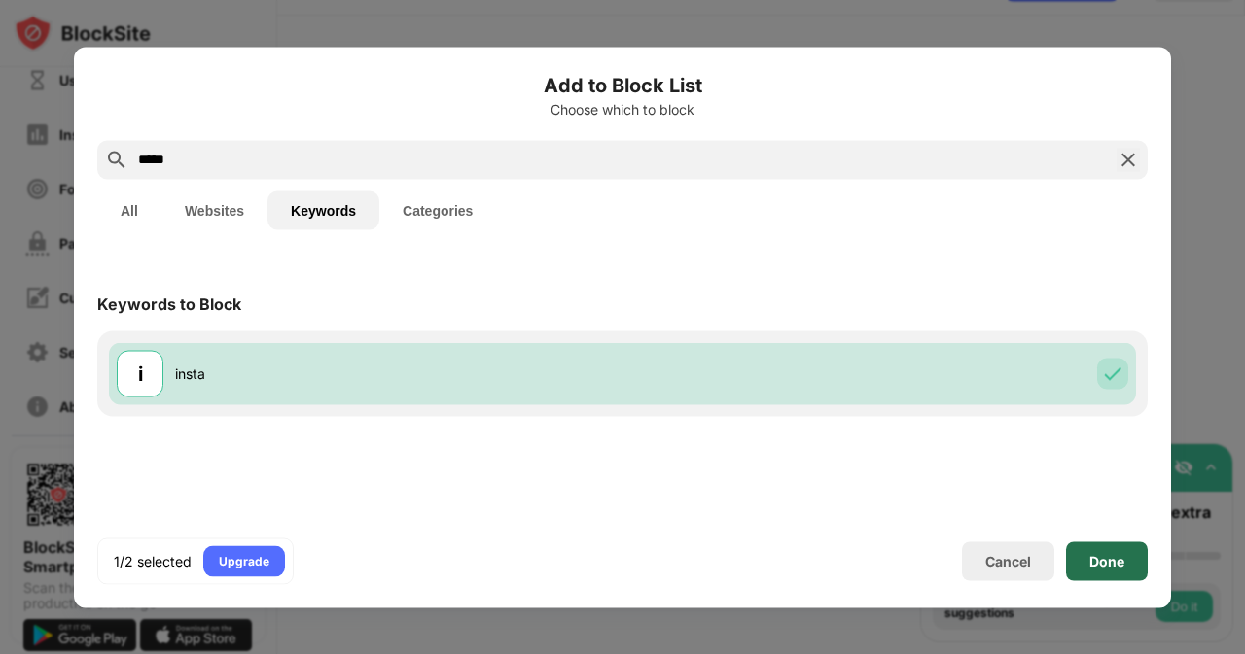
click at [1083, 572] on div "Done" at bounding box center [1107, 561] width 82 height 39
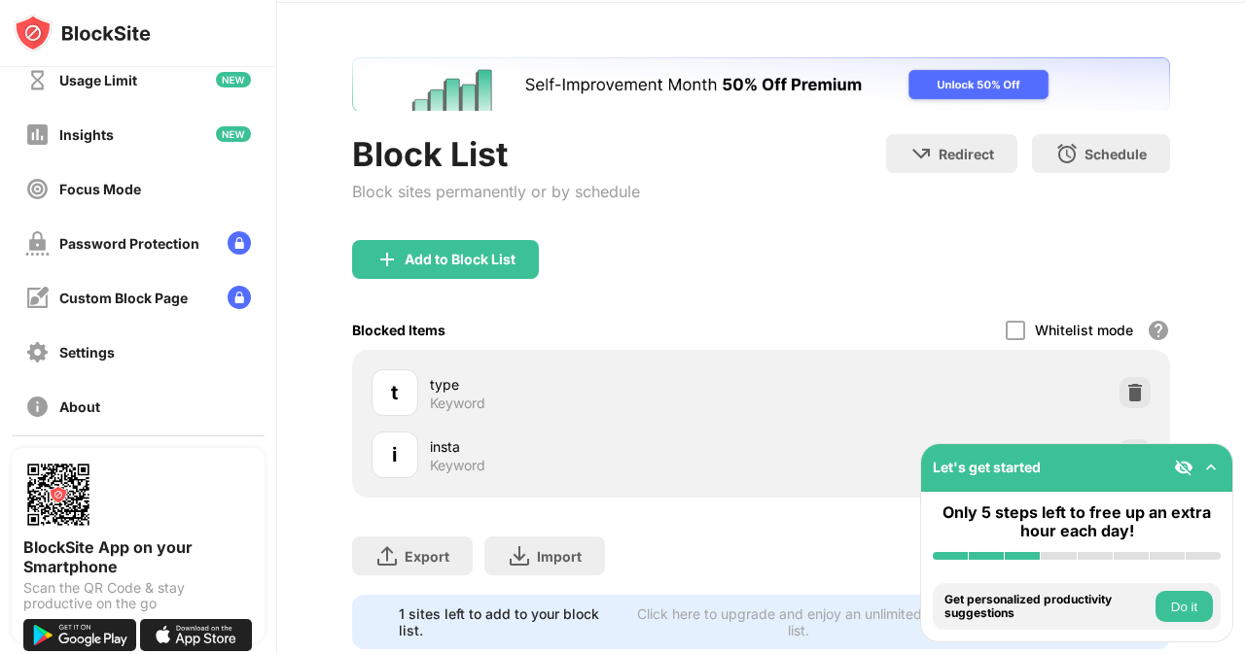
scroll to position [126, 0]
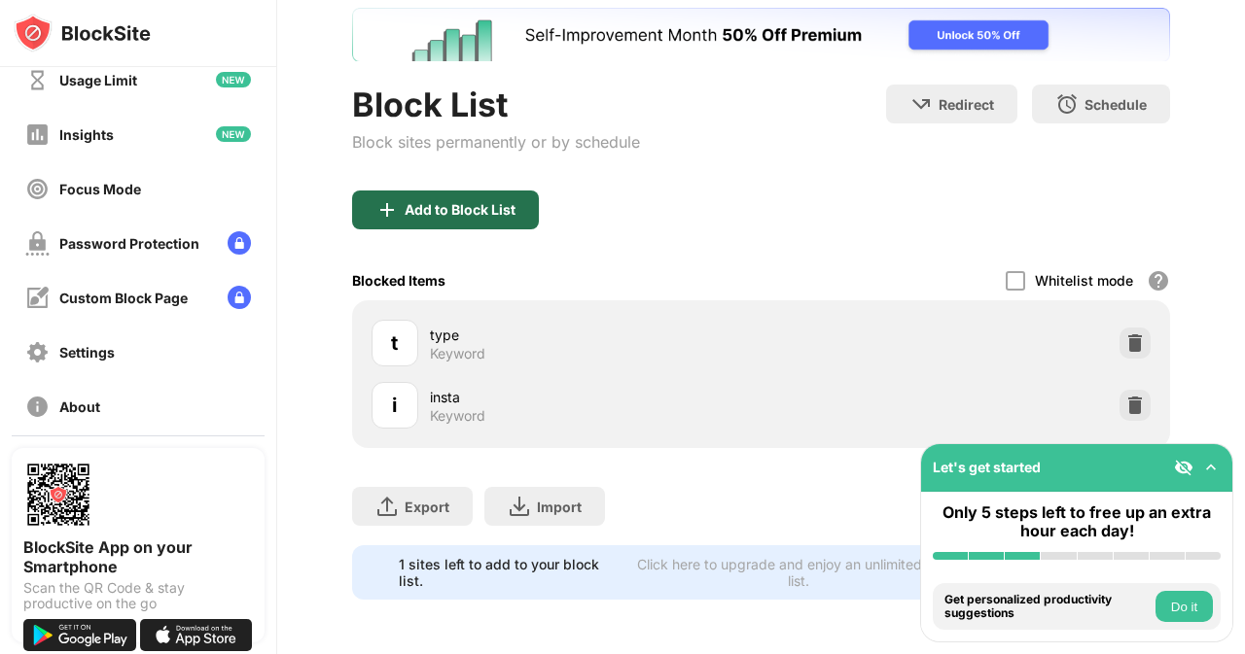
click at [473, 209] on div "Add to Block List" at bounding box center [445, 210] width 187 height 39
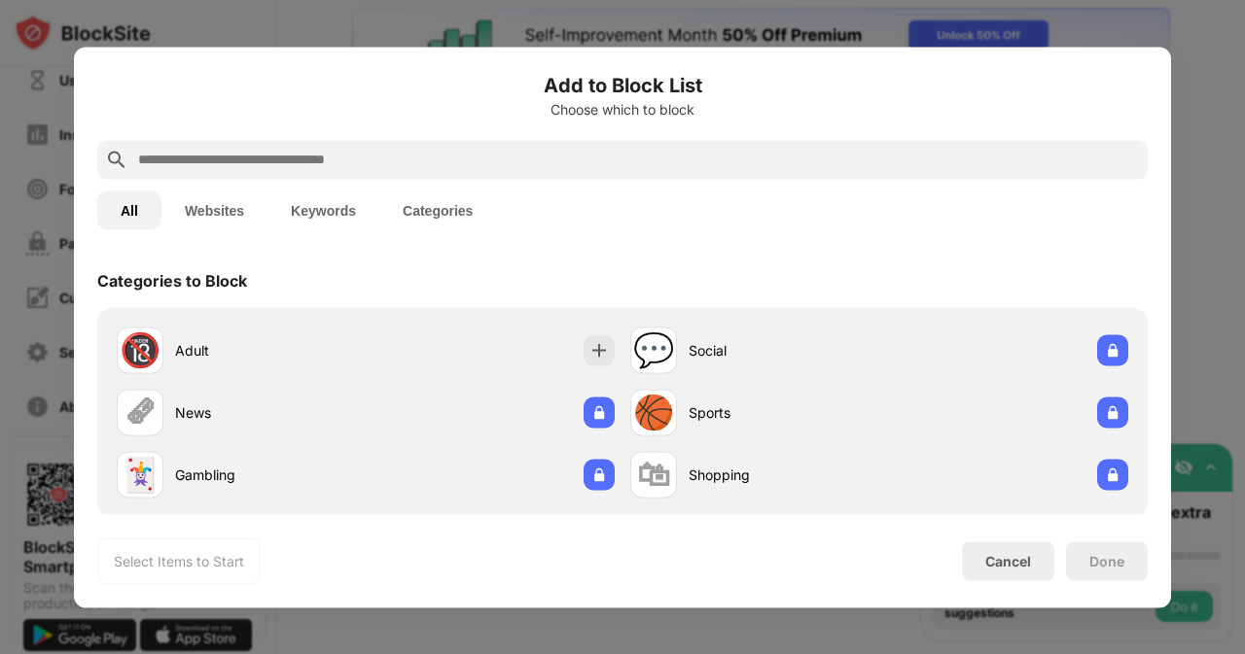
click at [393, 155] on input "text" at bounding box center [637, 159] width 1003 height 23
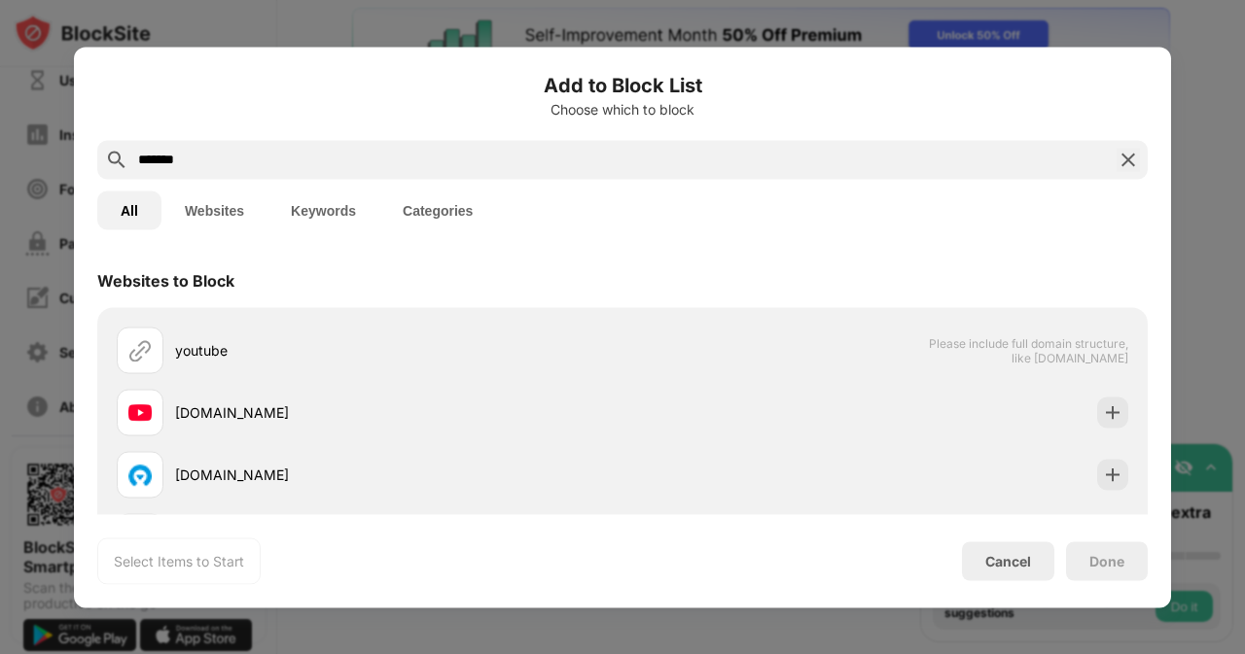
type input "*******"
click at [303, 213] on button "Keywords" at bounding box center [323, 210] width 112 height 39
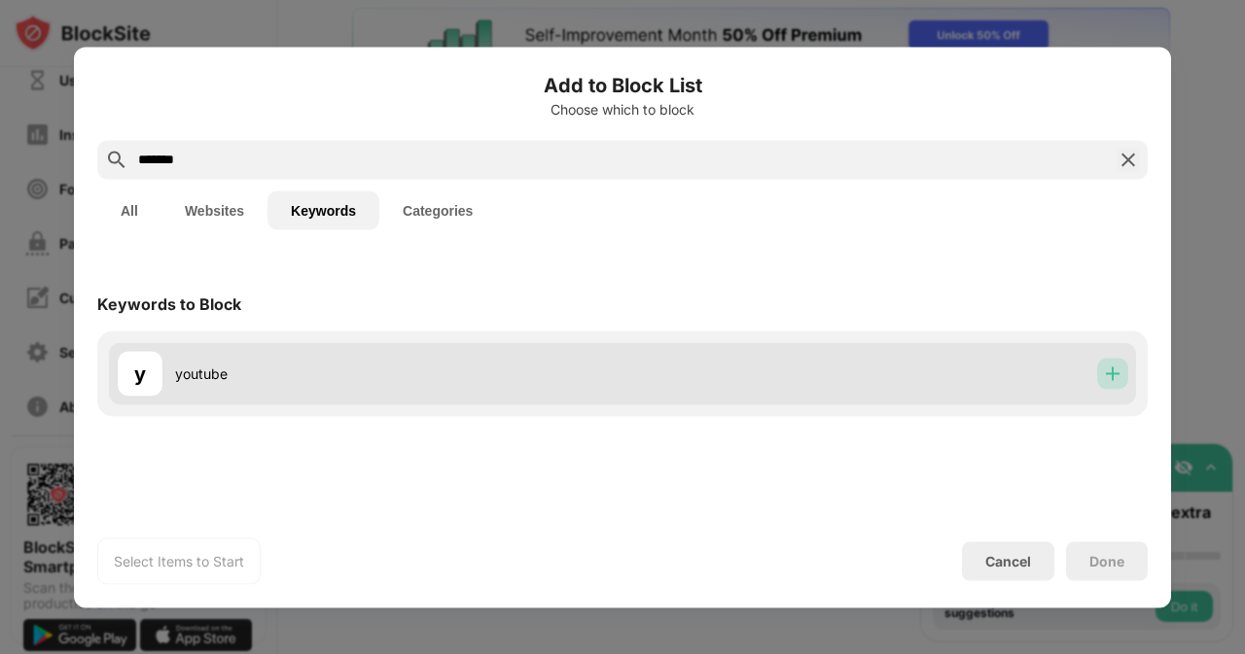
click at [1103, 370] on img at bounding box center [1112, 373] width 19 height 19
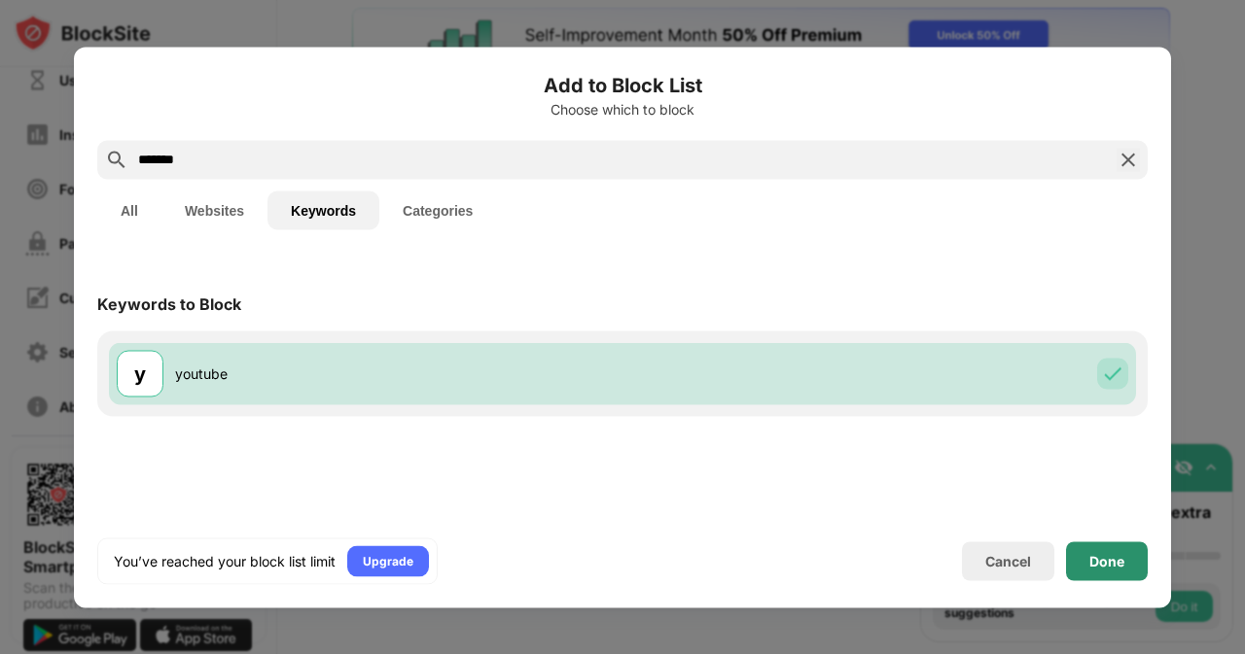
click at [1088, 552] on div "Done" at bounding box center [1107, 561] width 82 height 39
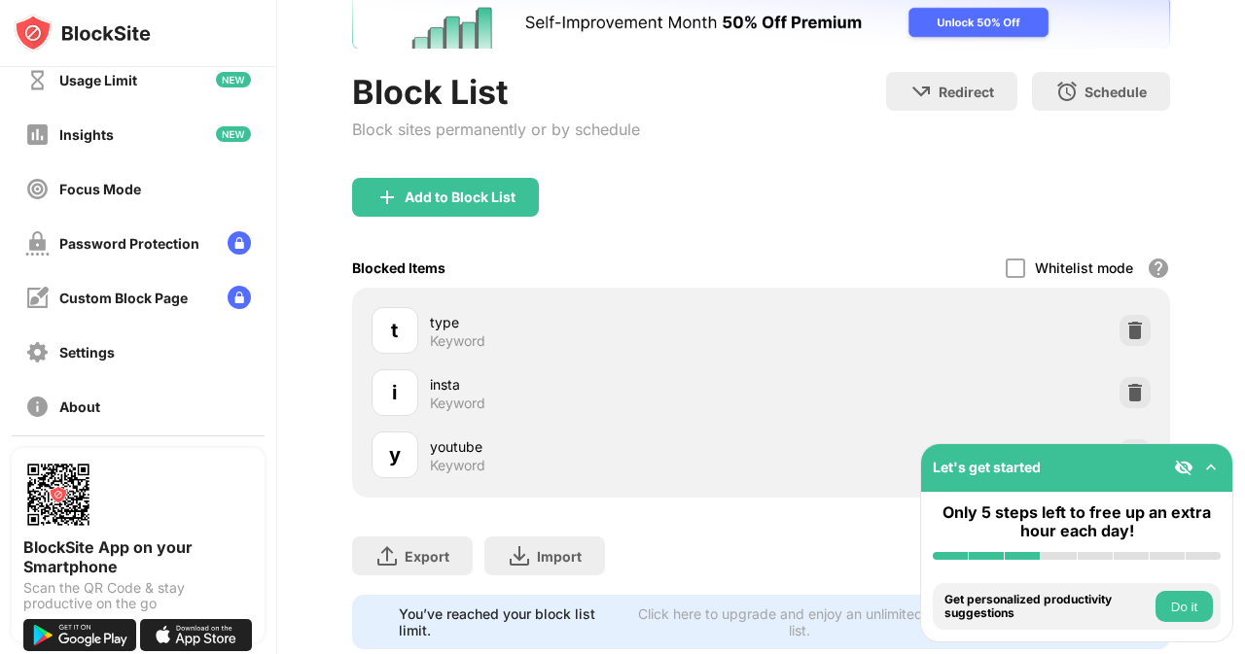
scroll to position [189, 0]
